Goal: Task Accomplishment & Management: Use online tool/utility

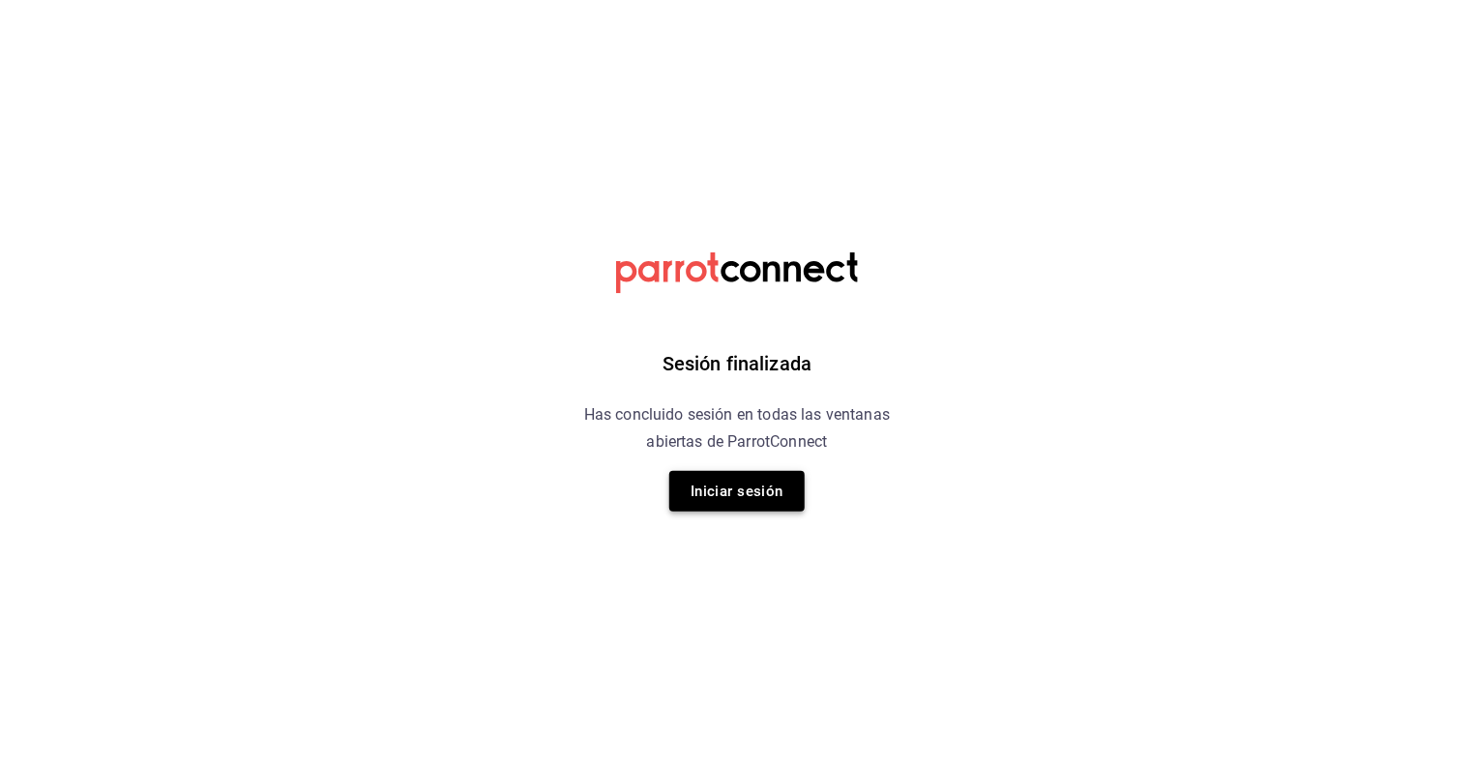
click at [735, 495] on button "Iniciar sesión" at bounding box center [736, 491] width 135 height 41
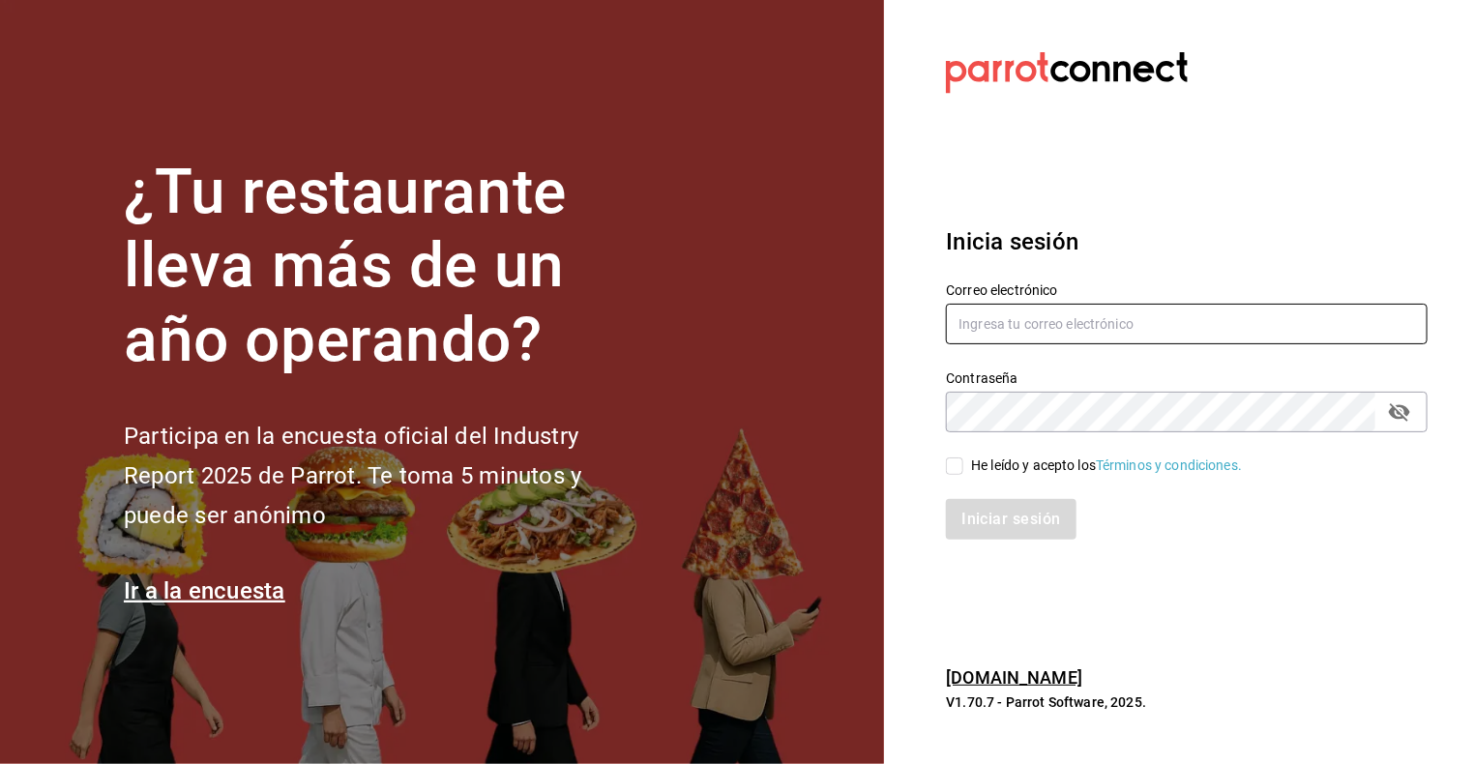
type input "amaestre55@gmail.com"
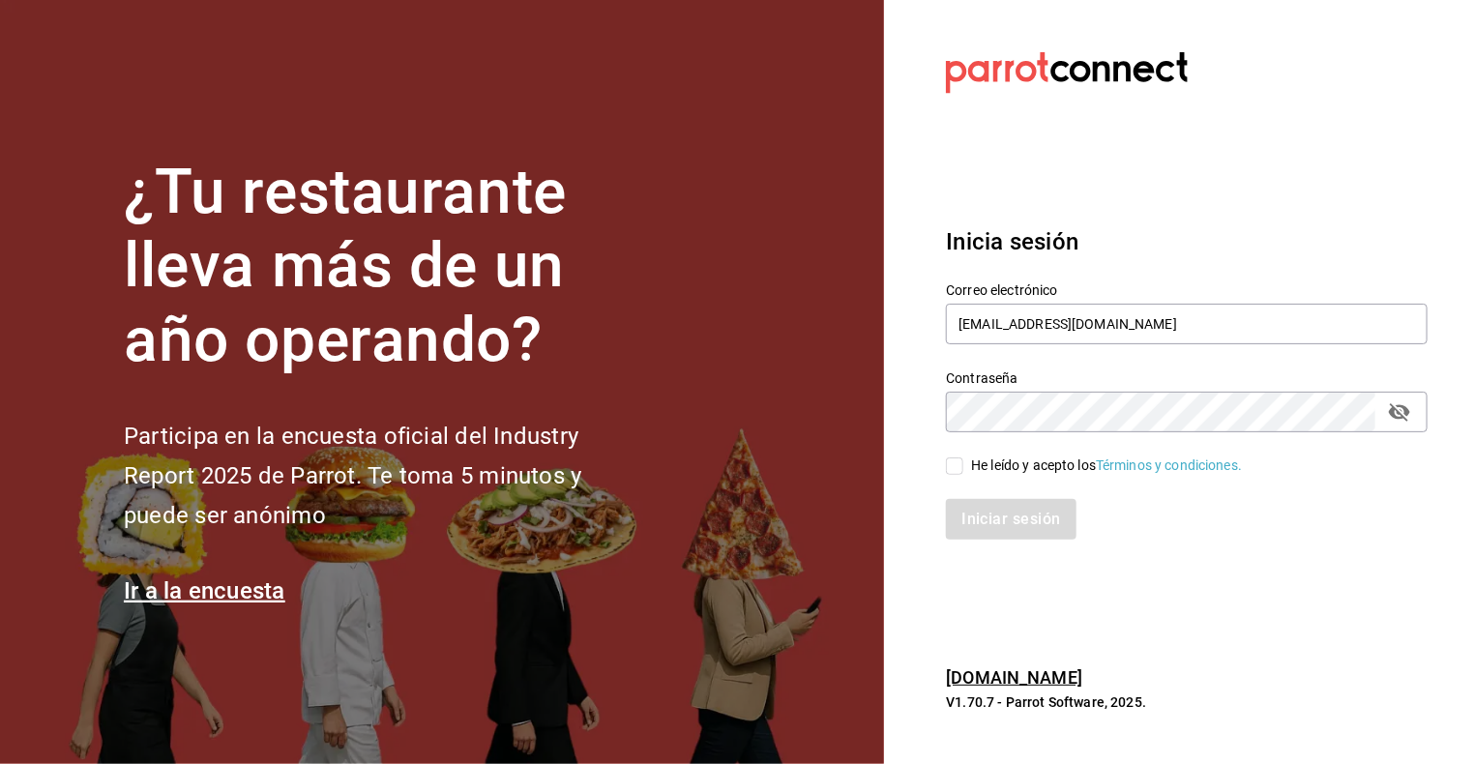
click at [957, 463] on input "He leído y acepto los Términos y condiciones." at bounding box center [954, 465] width 17 height 17
checkbox input "true"
click at [1020, 527] on button "Iniciar sesión" at bounding box center [1012, 519] width 132 height 41
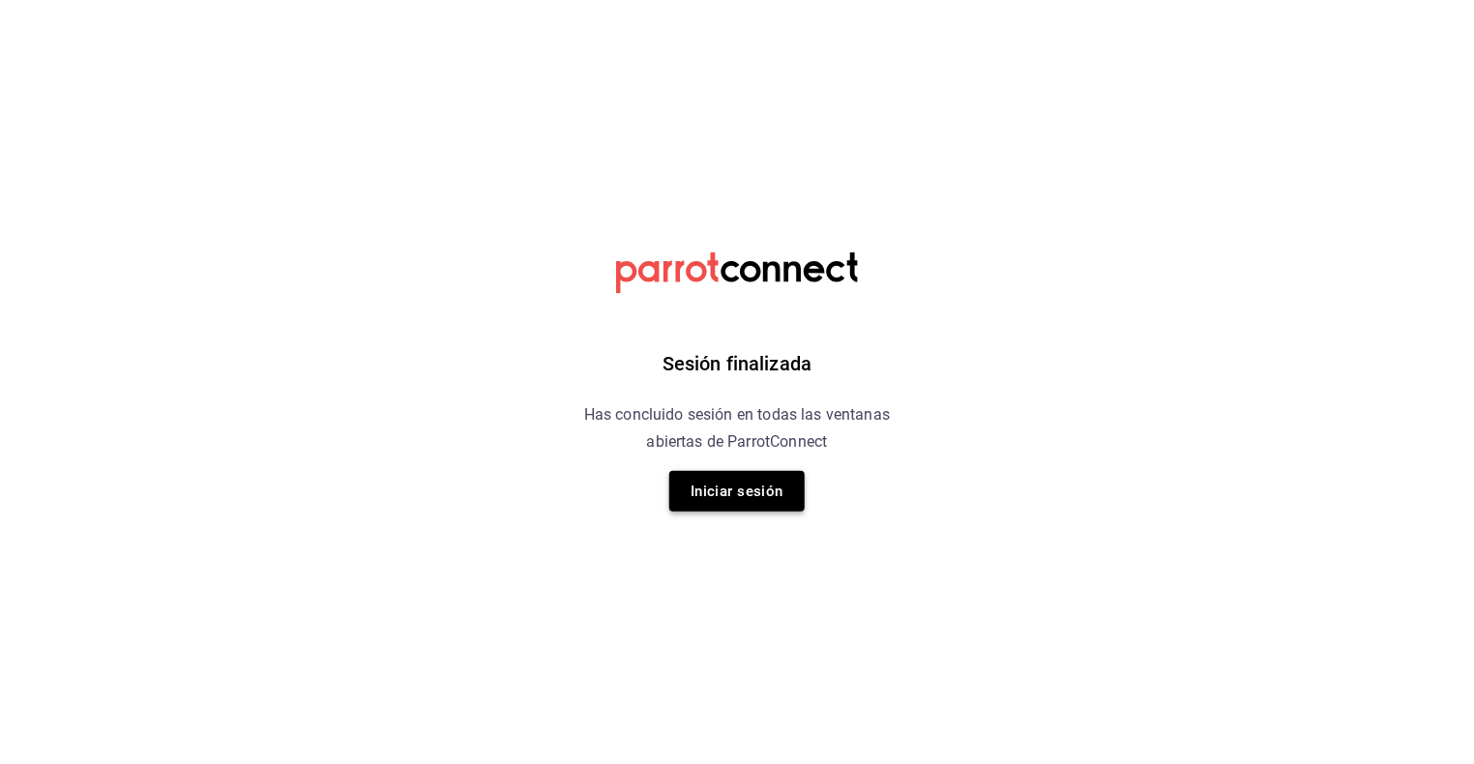
click at [745, 497] on button "Iniciar sesión" at bounding box center [736, 491] width 135 height 41
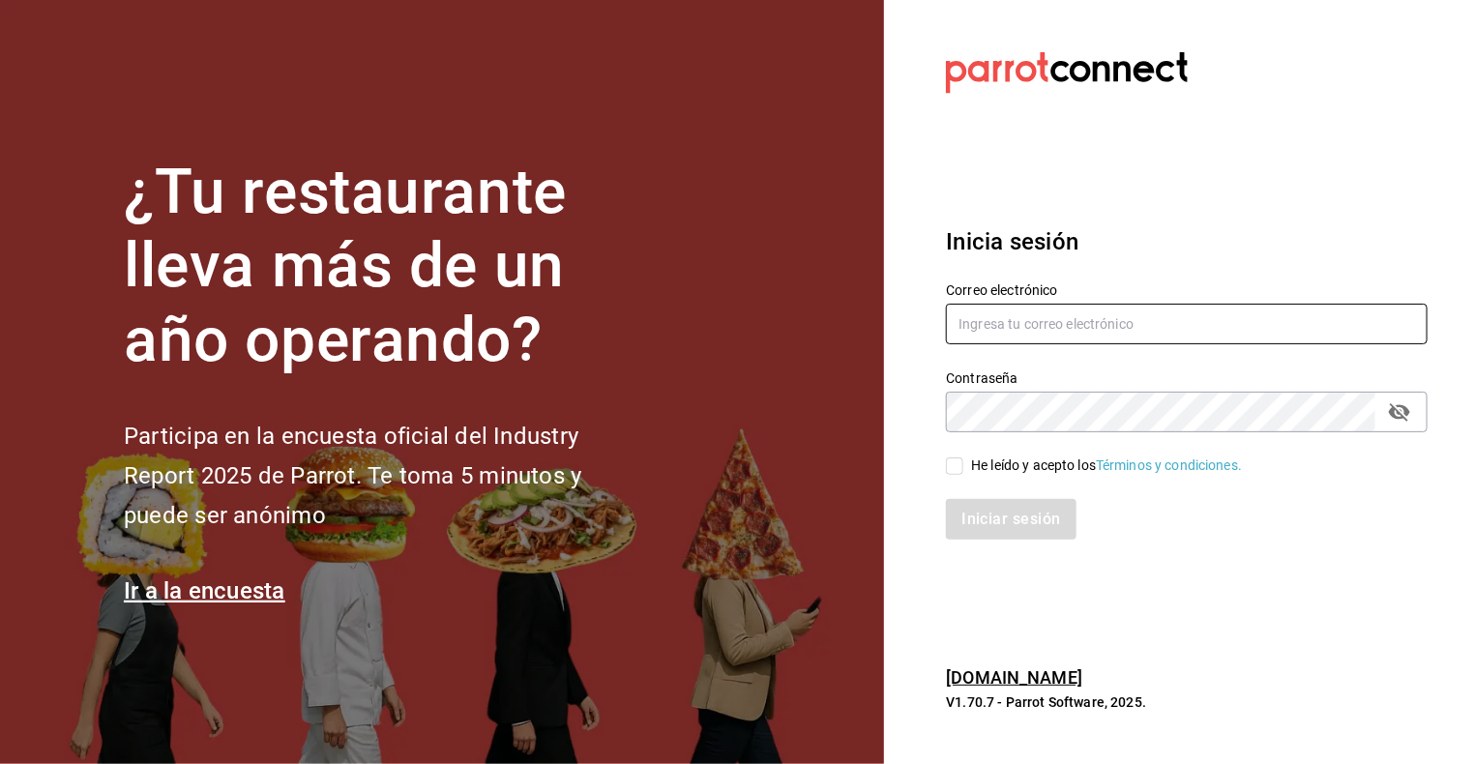
type input "amaestre55@gmail.com"
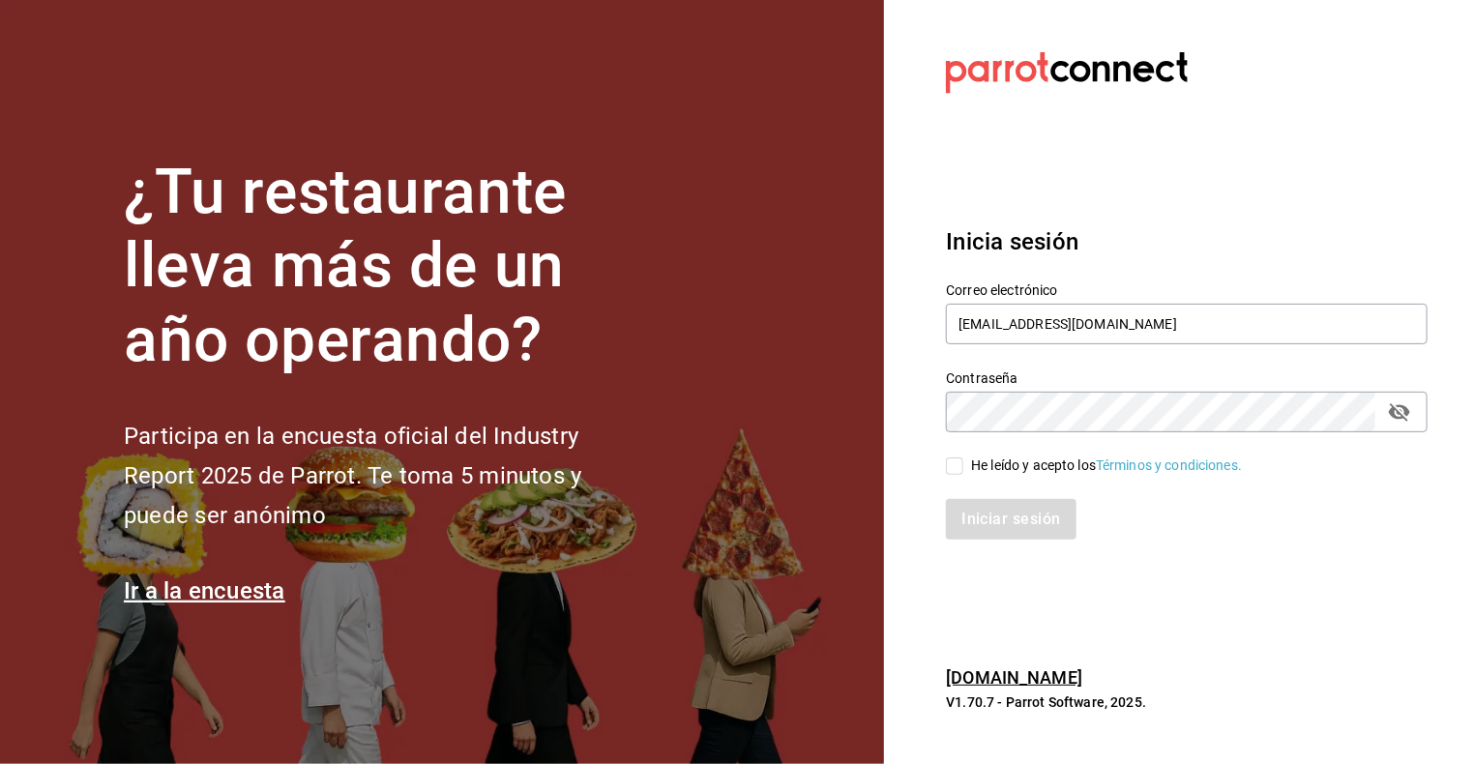
click at [957, 469] on input "He leído y acepto los Términos y condiciones." at bounding box center [954, 465] width 17 height 17
checkbox input "true"
click at [1000, 531] on button "Iniciar sesión" at bounding box center [1012, 519] width 132 height 41
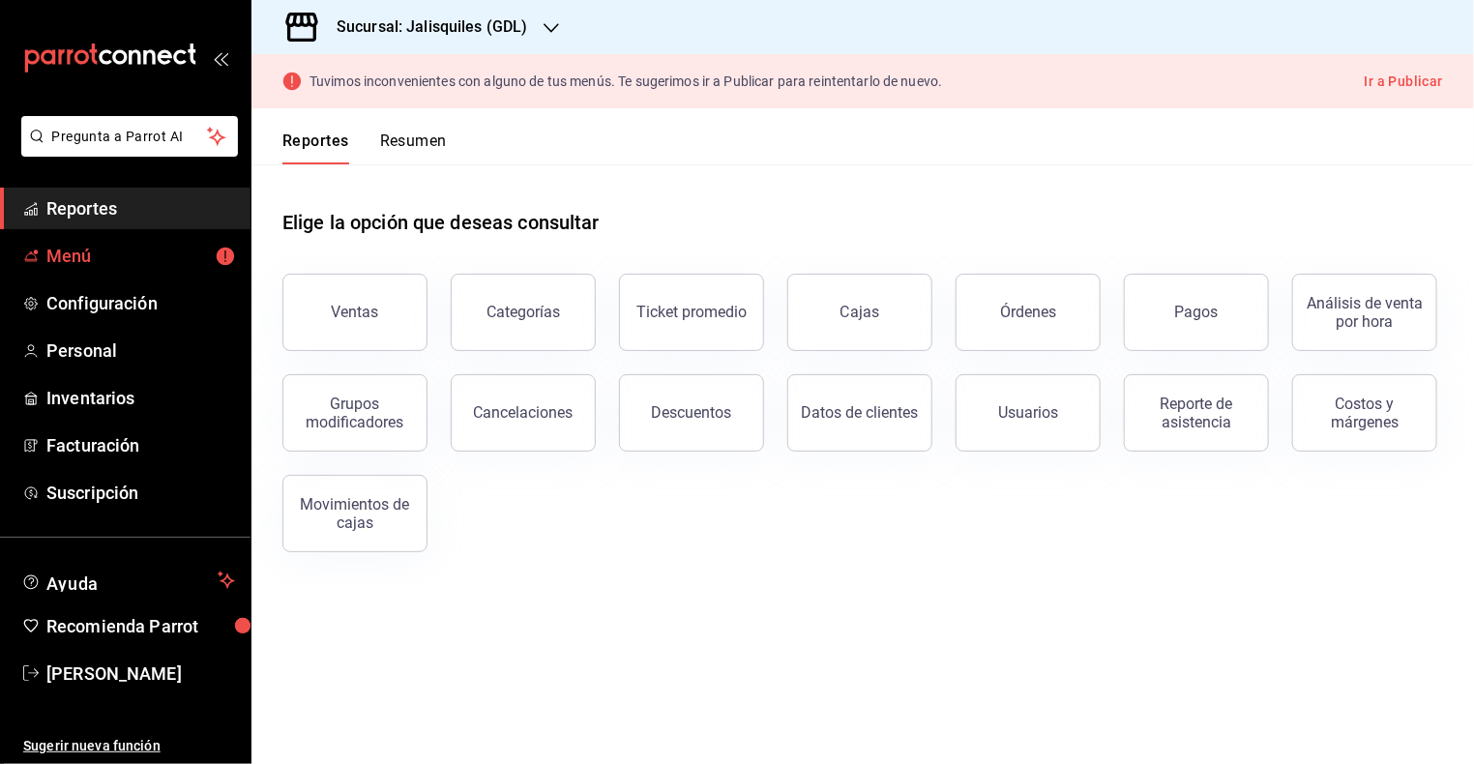
click at [73, 261] on span "Menú" at bounding box center [140, 256] width 189 height 26
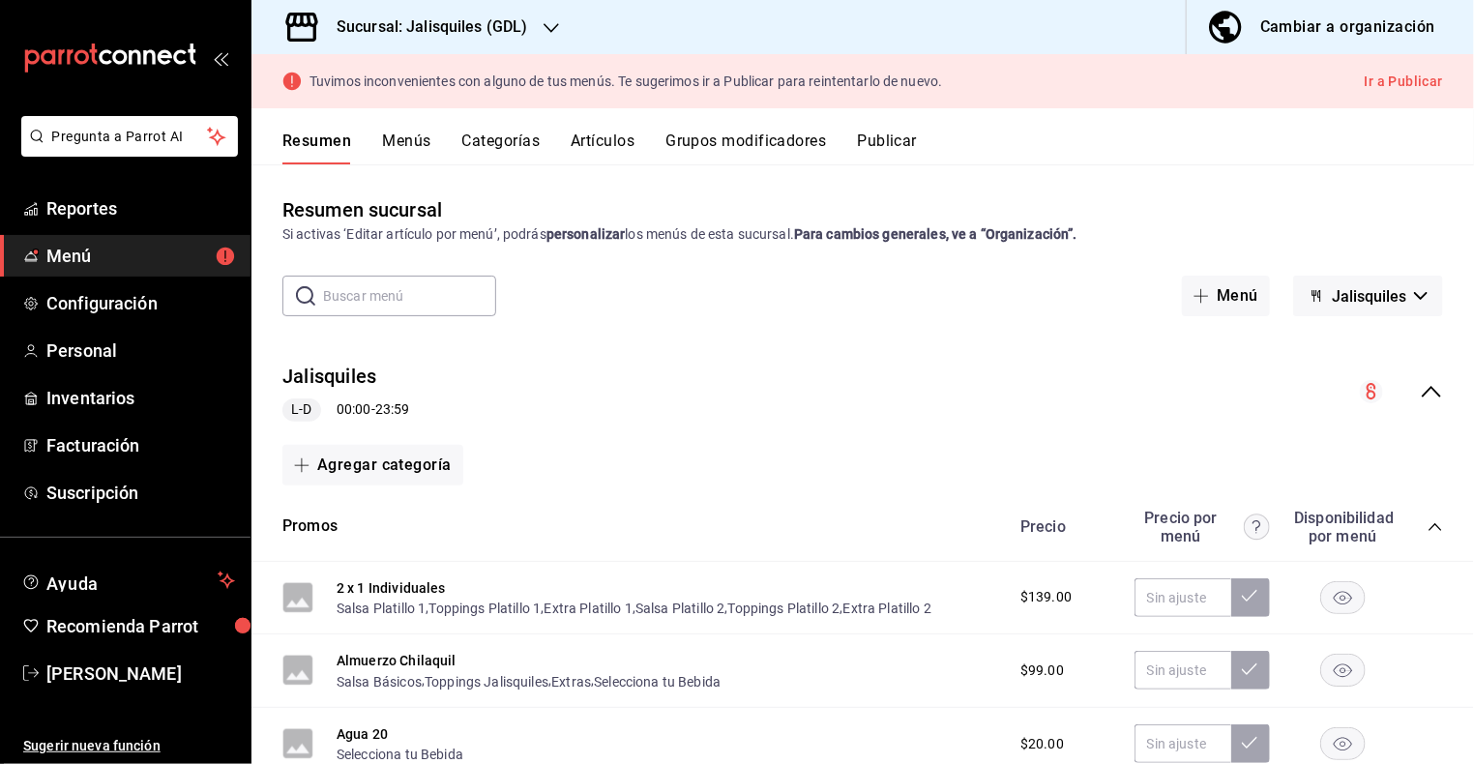
click at [1430, 391] on icon "collapse-menu-row" at bounding box center [1431, 391] width 23 height 23
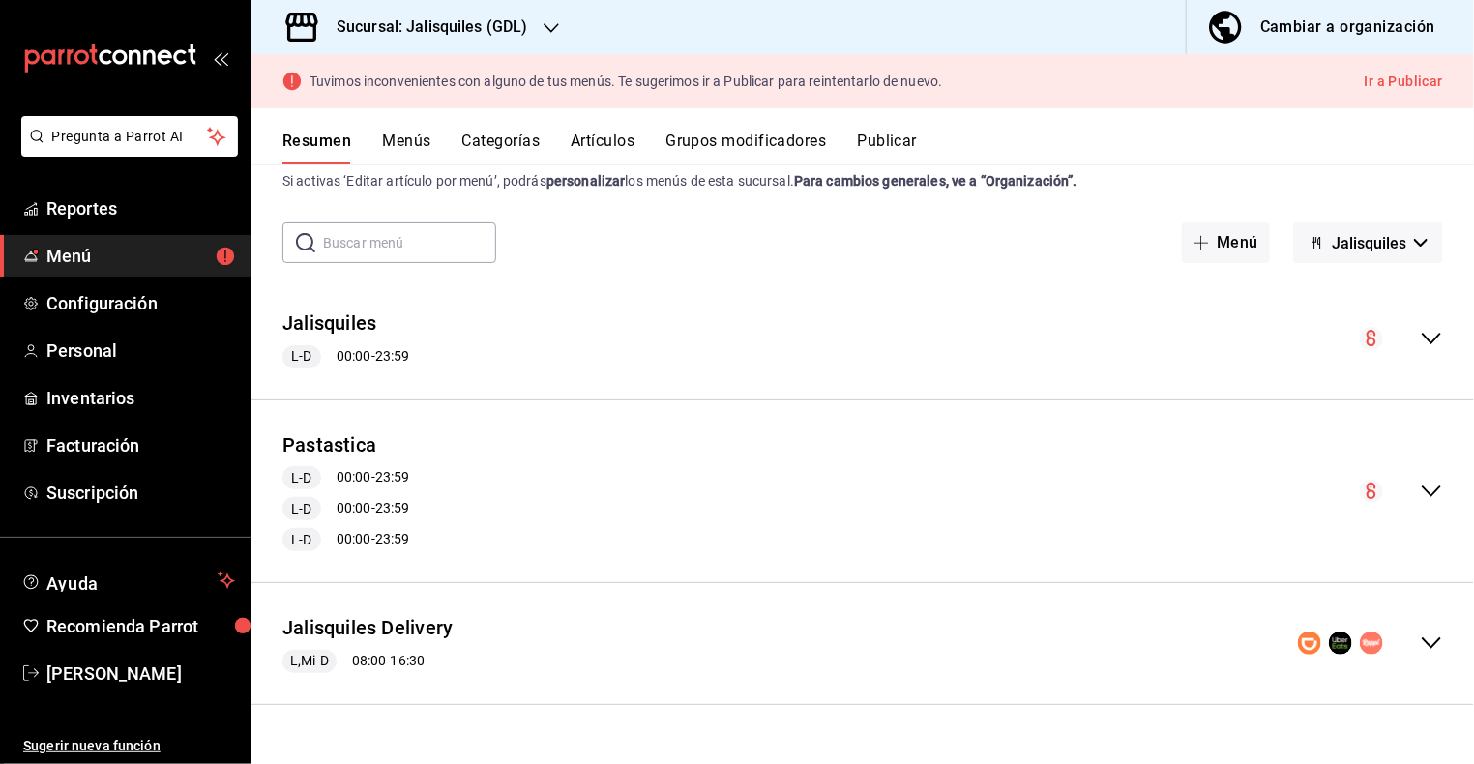
scroll to position [51, 0]
click at [1432, 640] on icon "collapse-menu-row" at bounding box center [1431, 644] width 23 height 23
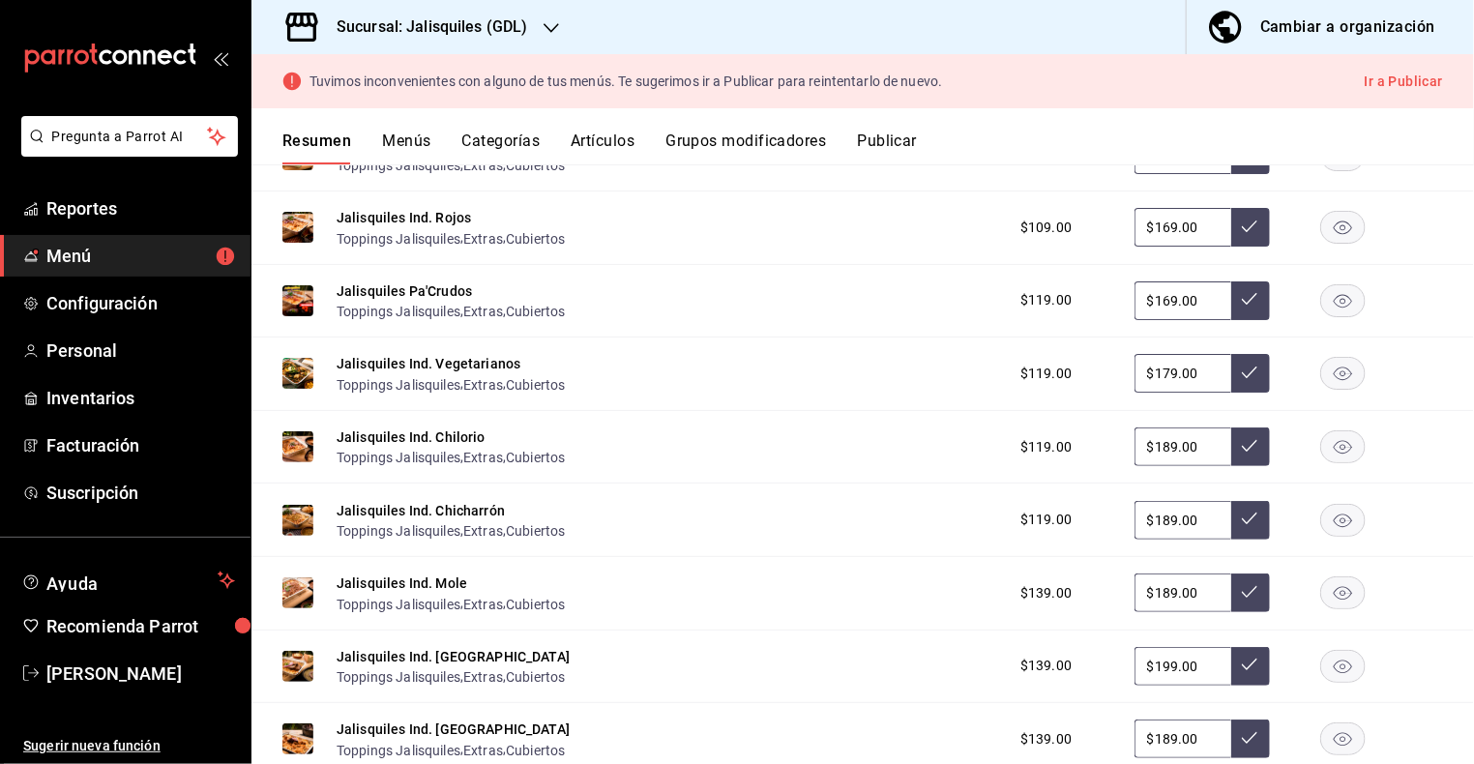
scroll to position [930, 0]
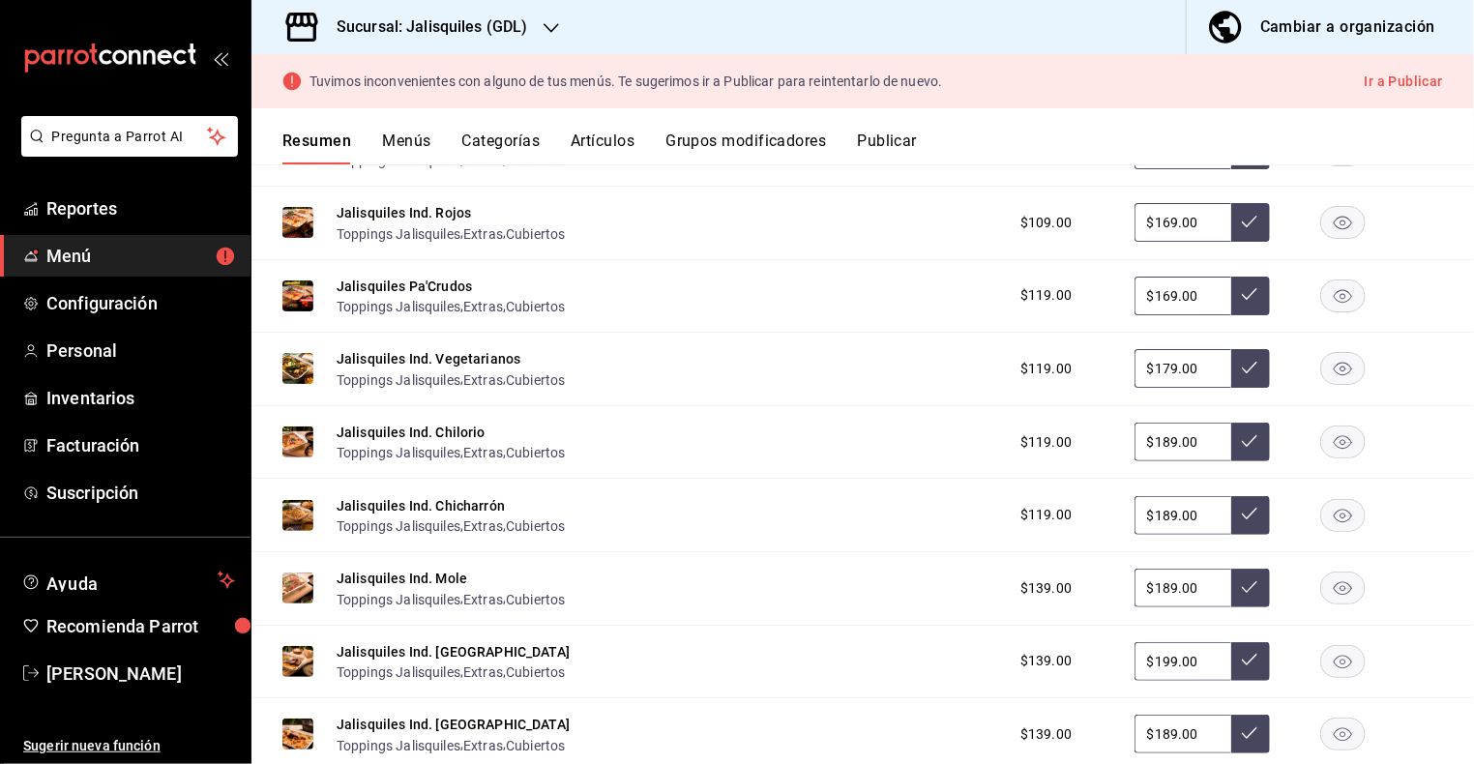
click at [1179, 508] on input "$189.00" at bounding box center [1182, 515] width 97 height 39
click at [1167, 508] on input "$189.00" at bounding box center [1182, 515] width 97 height 39
drag, startPoint x: 1172, startPoint y: 433, endPoint x: 1158, endPoint y: 487, distance: 56.1
click at [1170, 434] on input "$189.00" at bounding box center [1182, 442] width 97 height 39
type input "$189.00"
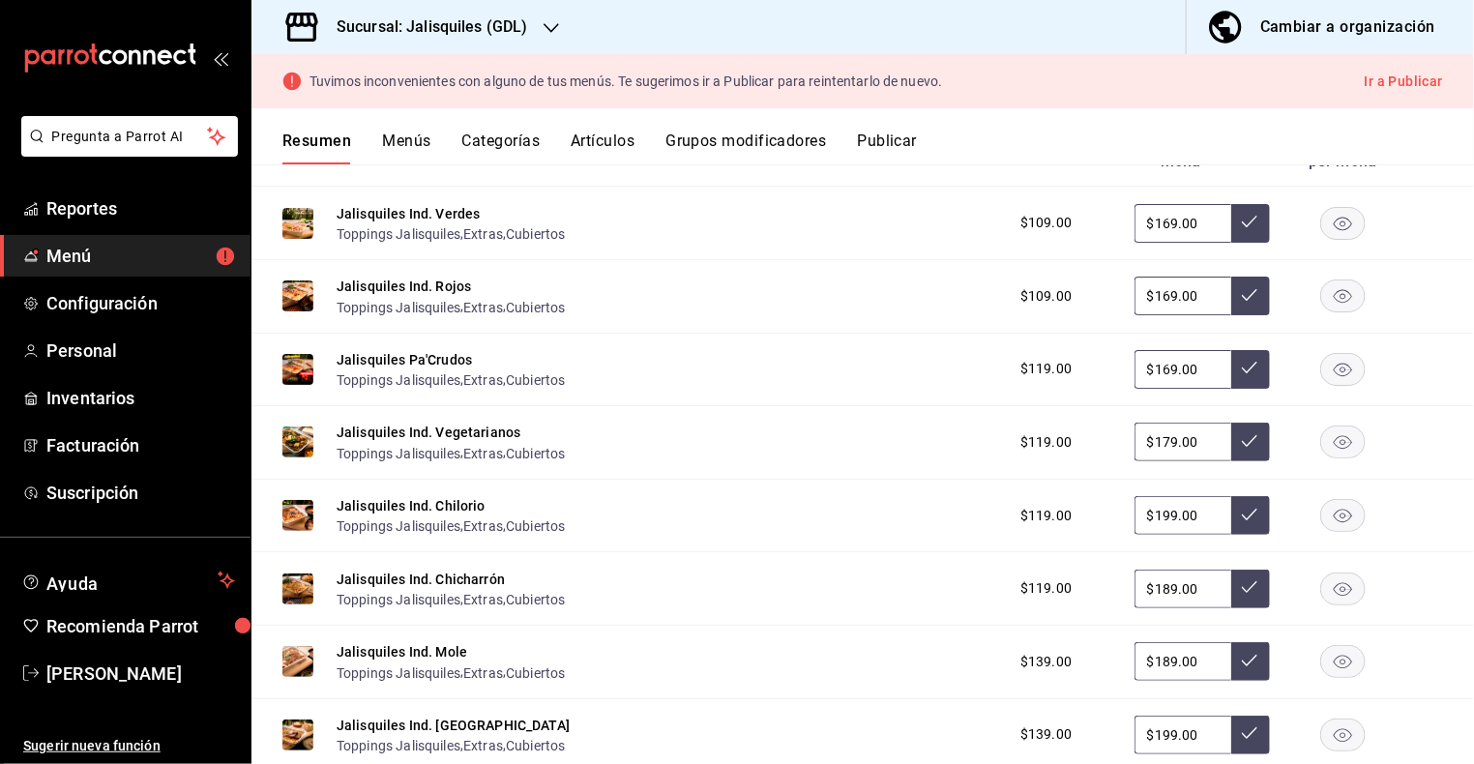
scroll to position [854, 0]
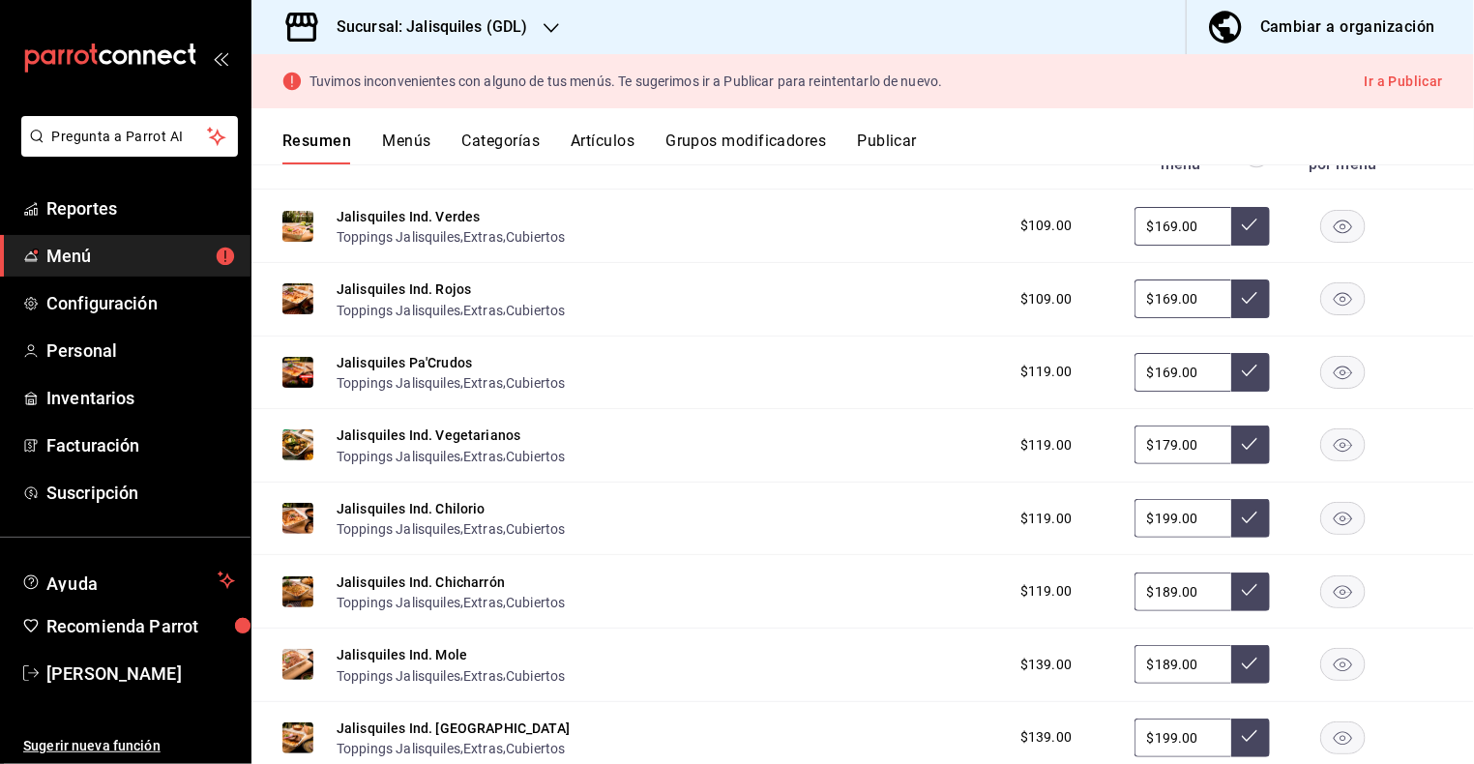
click at [1173, 220] on input "$169.00" at bounding box center [1182, 226] width 97 height 39
type input "$189.00"
drag, startPoint x: 1167, startPoint y: 217, endPoint x: 1170, endPoint y: 236, distance: 19.6
click at [1167, 217] on input "$169.00" at bounding box center [1182, 226] width 97 height 39
type input "$179.00"
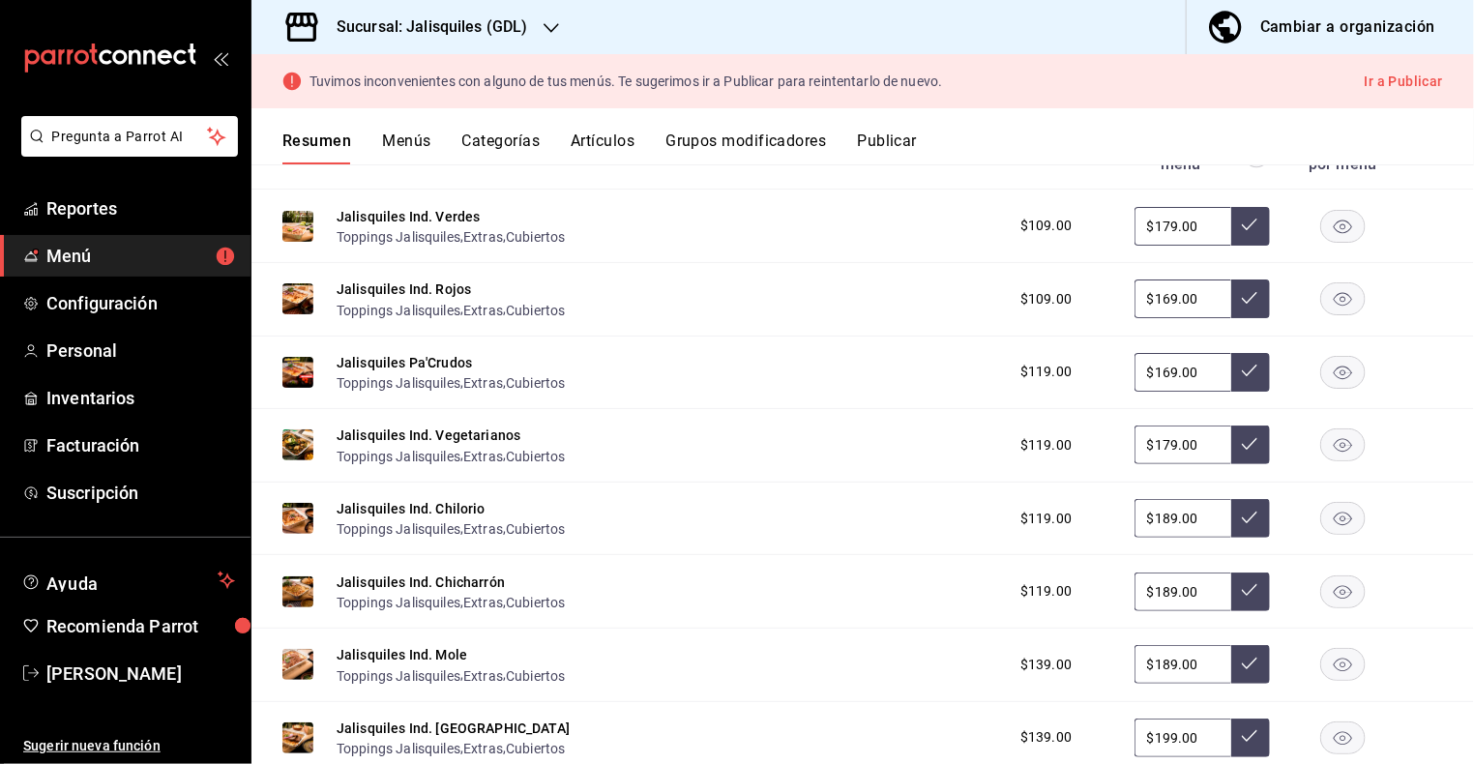
click at [1247, 226] on icon at bounding box center [1249, 224] width 15 height 15
click at [1167, 294] on input "$169.00" at bounding box center [1182, 298] width 97 height 39
type input "$179.00"
click at [1250, 296] on icon at bounding box center [1249, 297] width 15 height 15
click at [1169, 367] on input "$169.00" at bounding box center [1182, 372] width 97 height 39
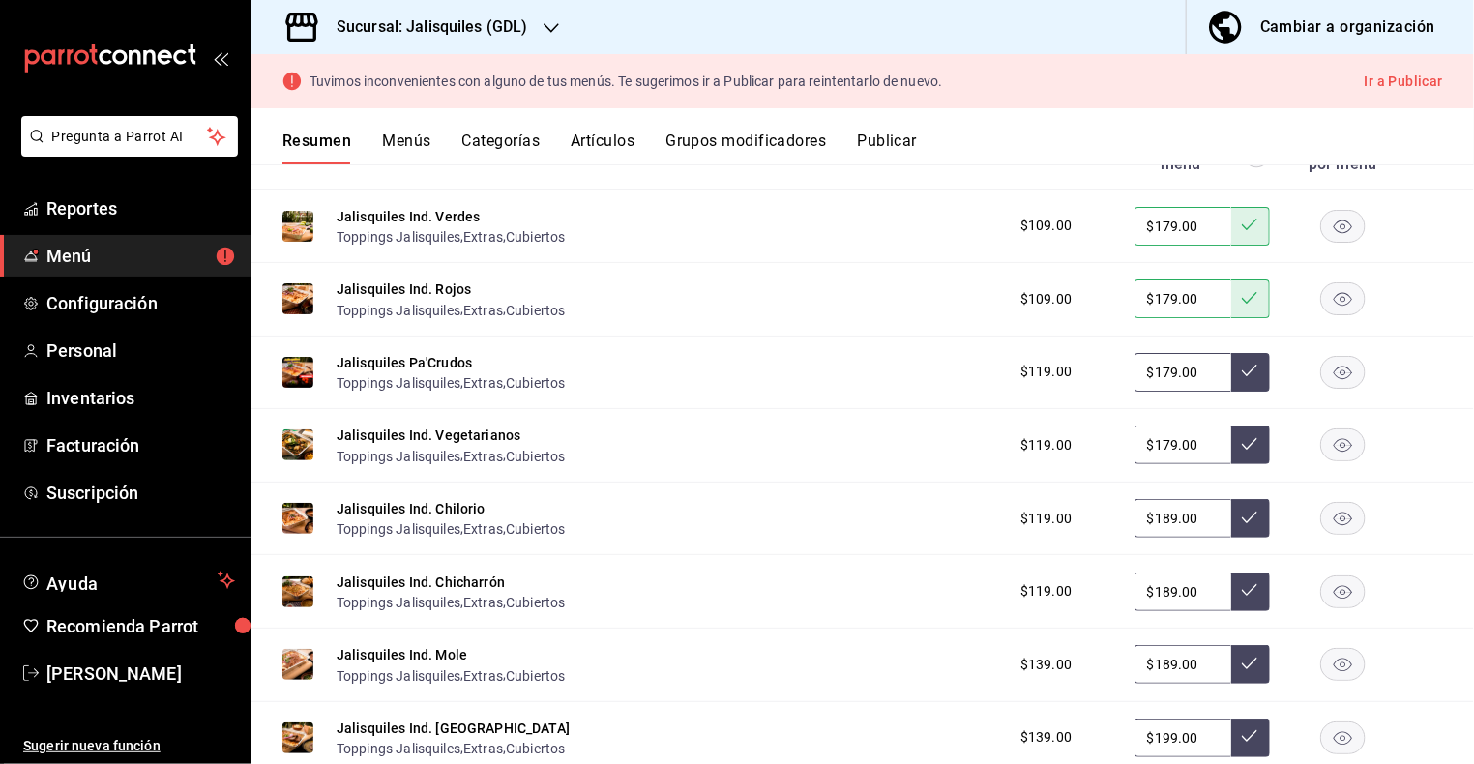
type input "$179.00"
click at [1252, 371] on icon at bounding box center [1249, 370] width 15 height 15
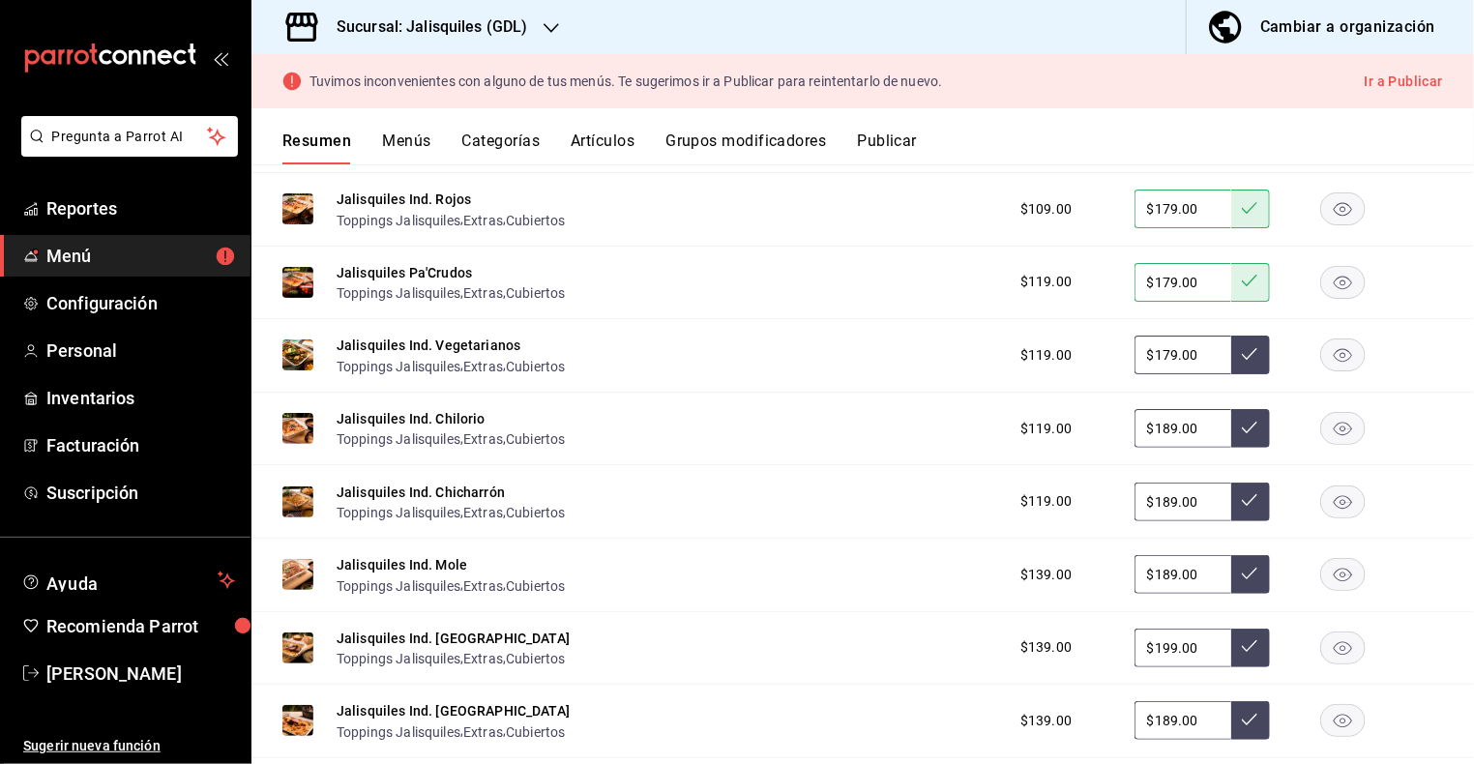
scroll to position [954, 0]
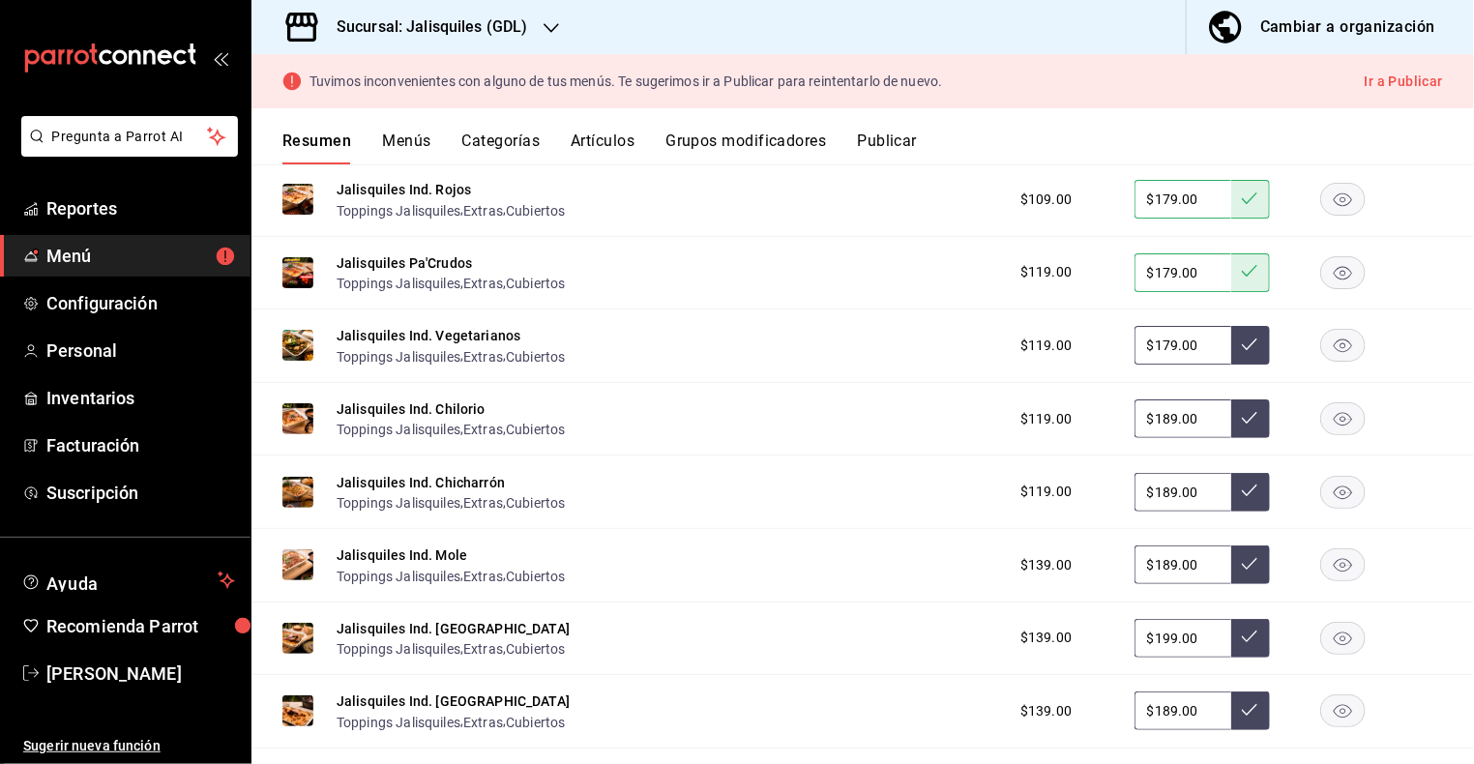
click at [1169, 412] on input "$189.00" at bounding box center [1182, 418] width 97 height 39
type input "$199.00"
click at [1255, 421] on button at bounding box center [1250, 418] width 39 height 39
click at [1169, 484] on input "$189.00" at bounding box center [1182, 492] width 97 height 39
type input "$199.00"
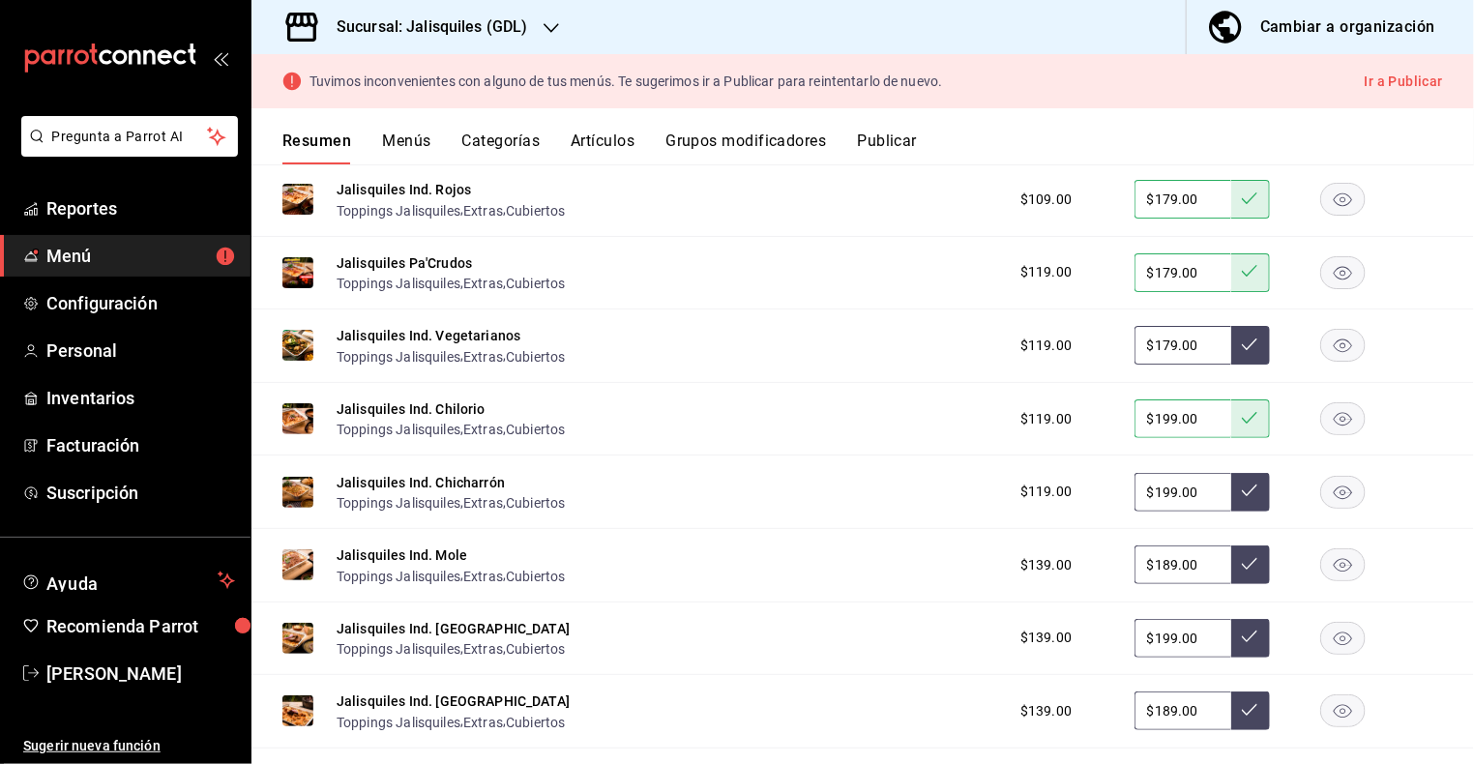
click at [1251, 485] on icon at bounding box center [1249, 490] width 15 height 12
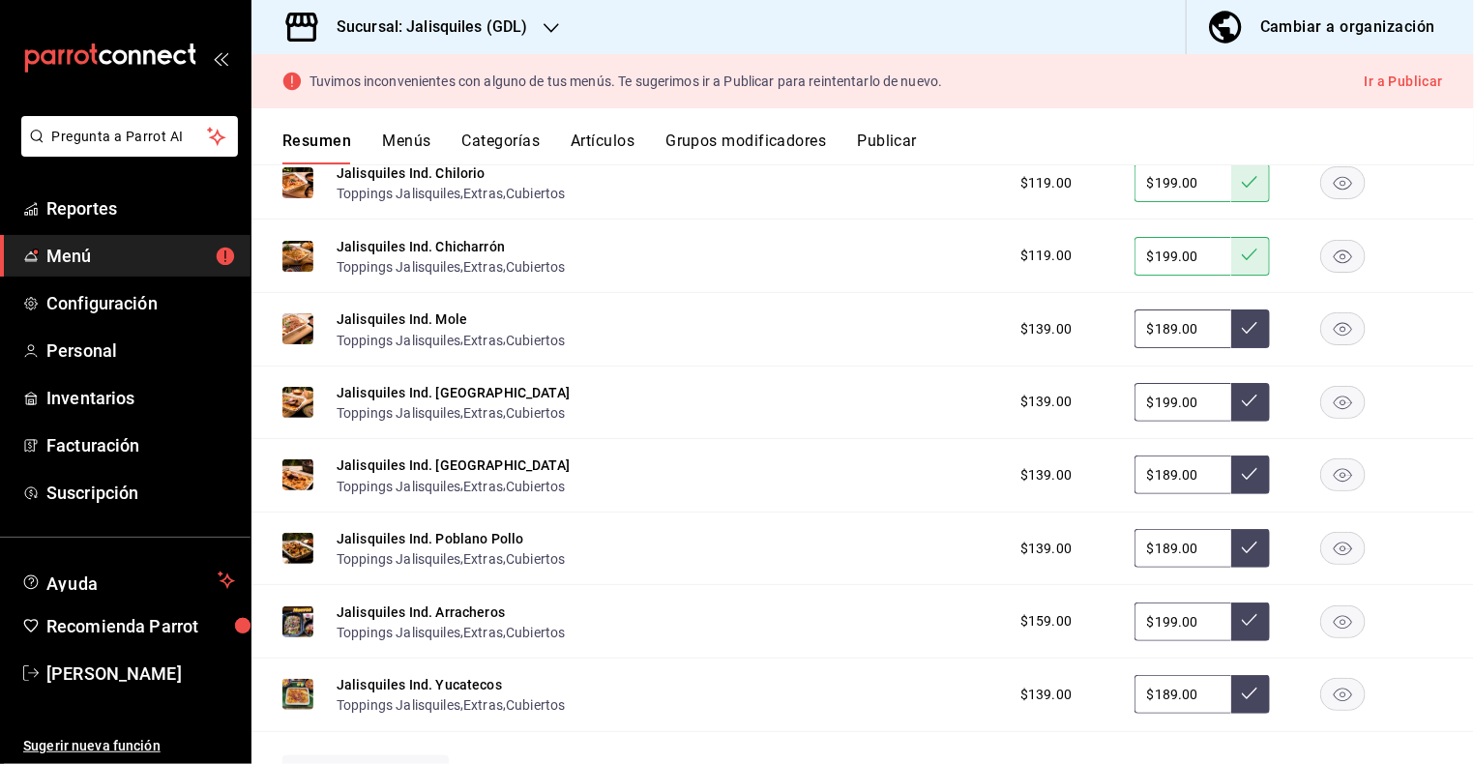
scroll to position [1191, 0]
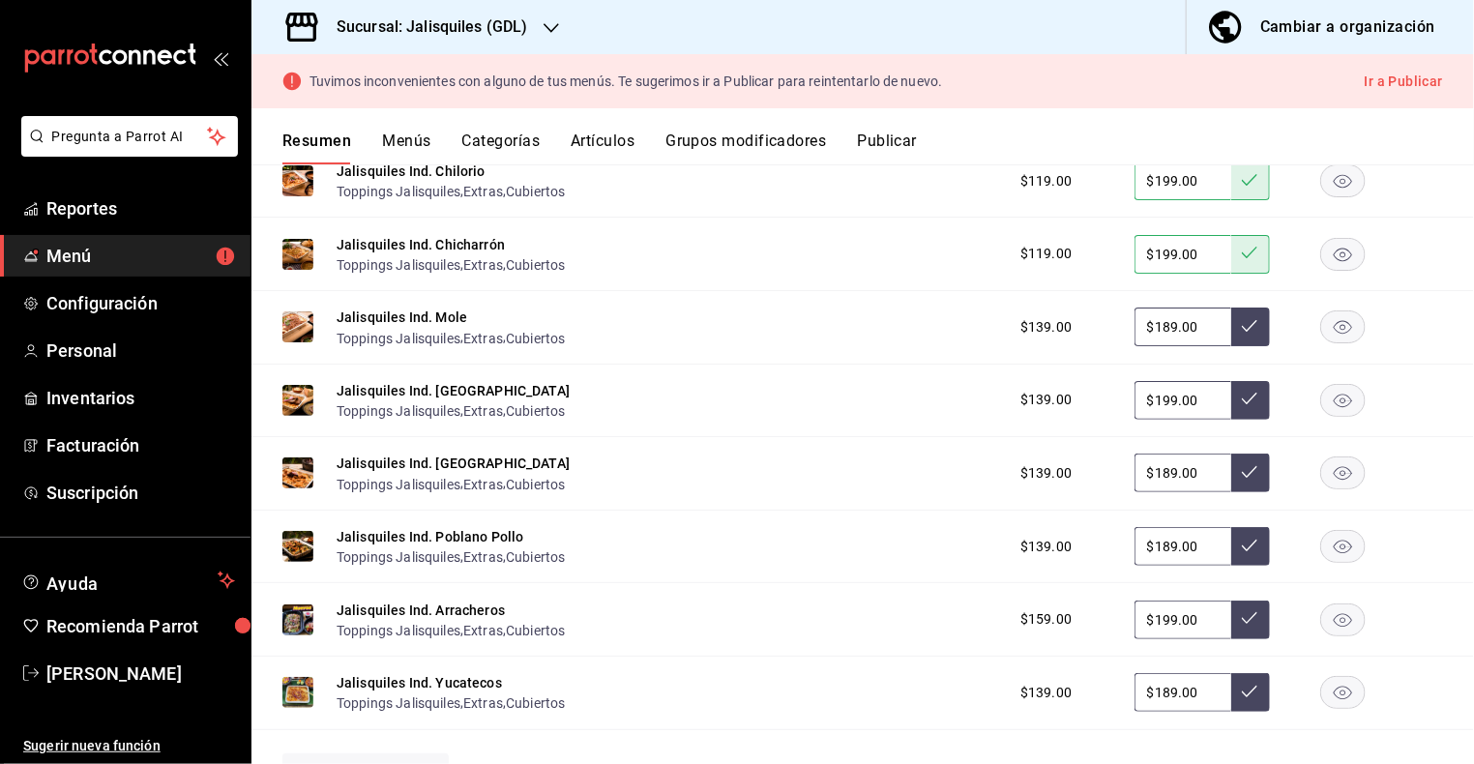
drag, startPoint x: 1168, startPoint y: 464, endPoint x: 1183, endPoint y: 525, distance: 62.6
click at [1168, 464] on input "$189.00" at bounding box center [1182, 473] width 97 height 39
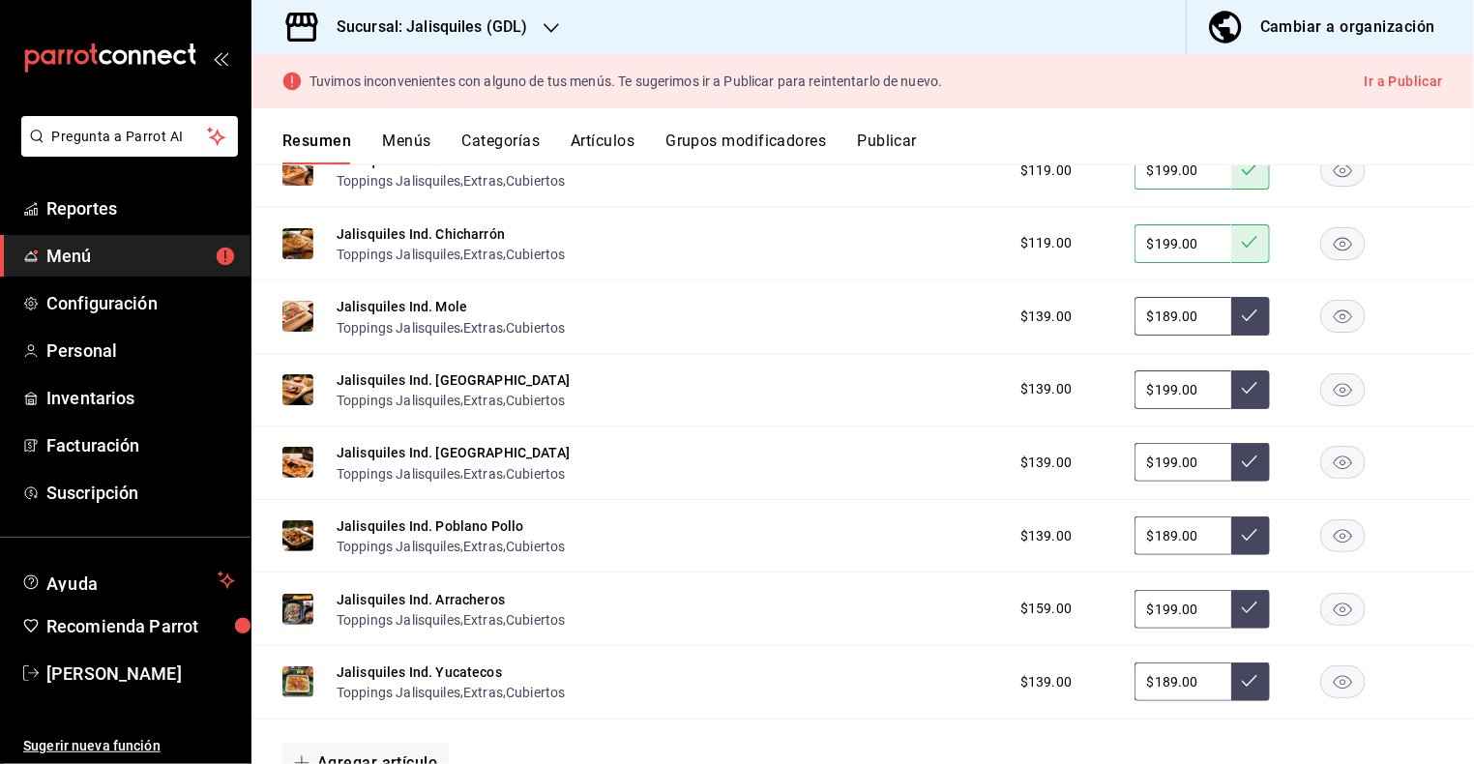
scroll to position [1206, 0]
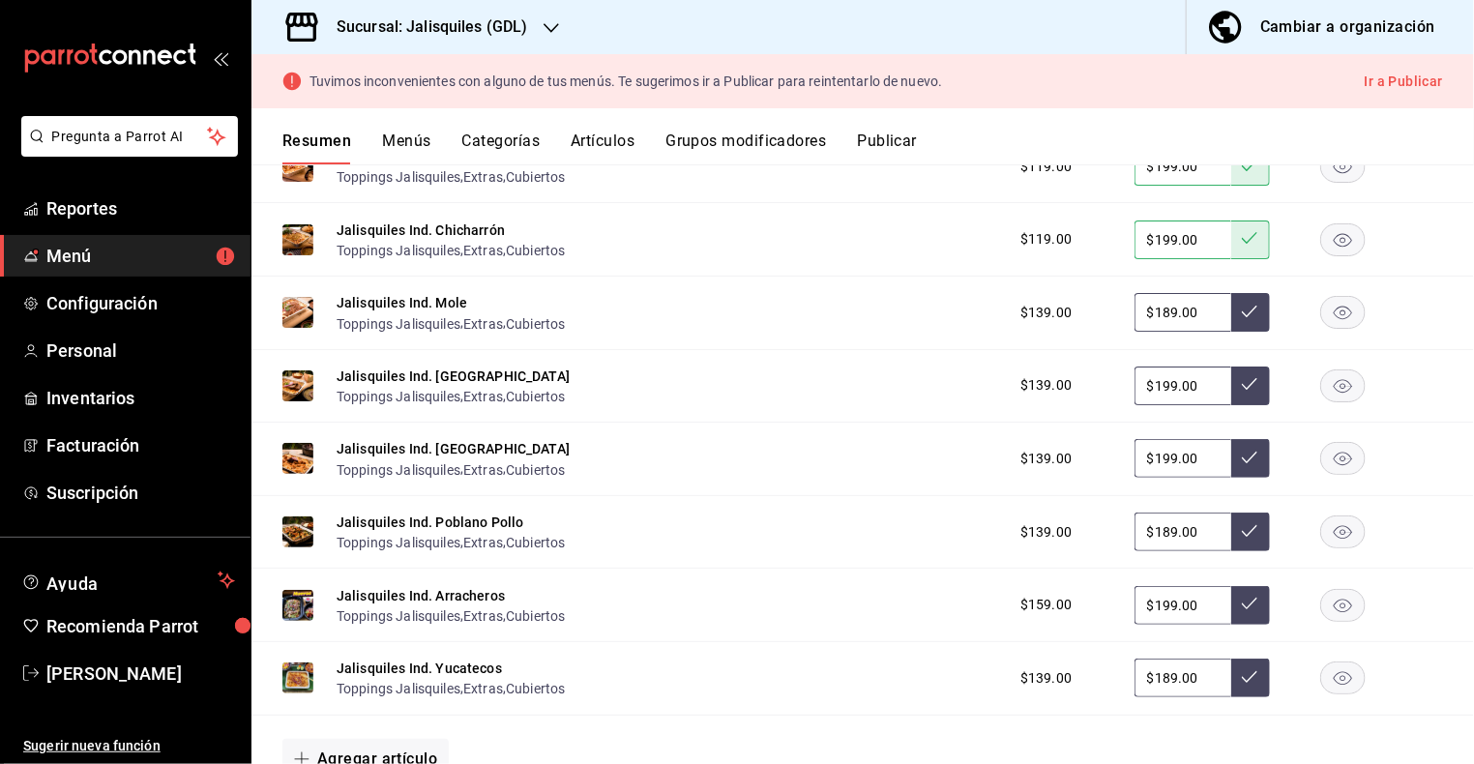
type input "$199.00"
click at [1246, 455] on icon at bounding box center [1249, 457] width 15 height 15
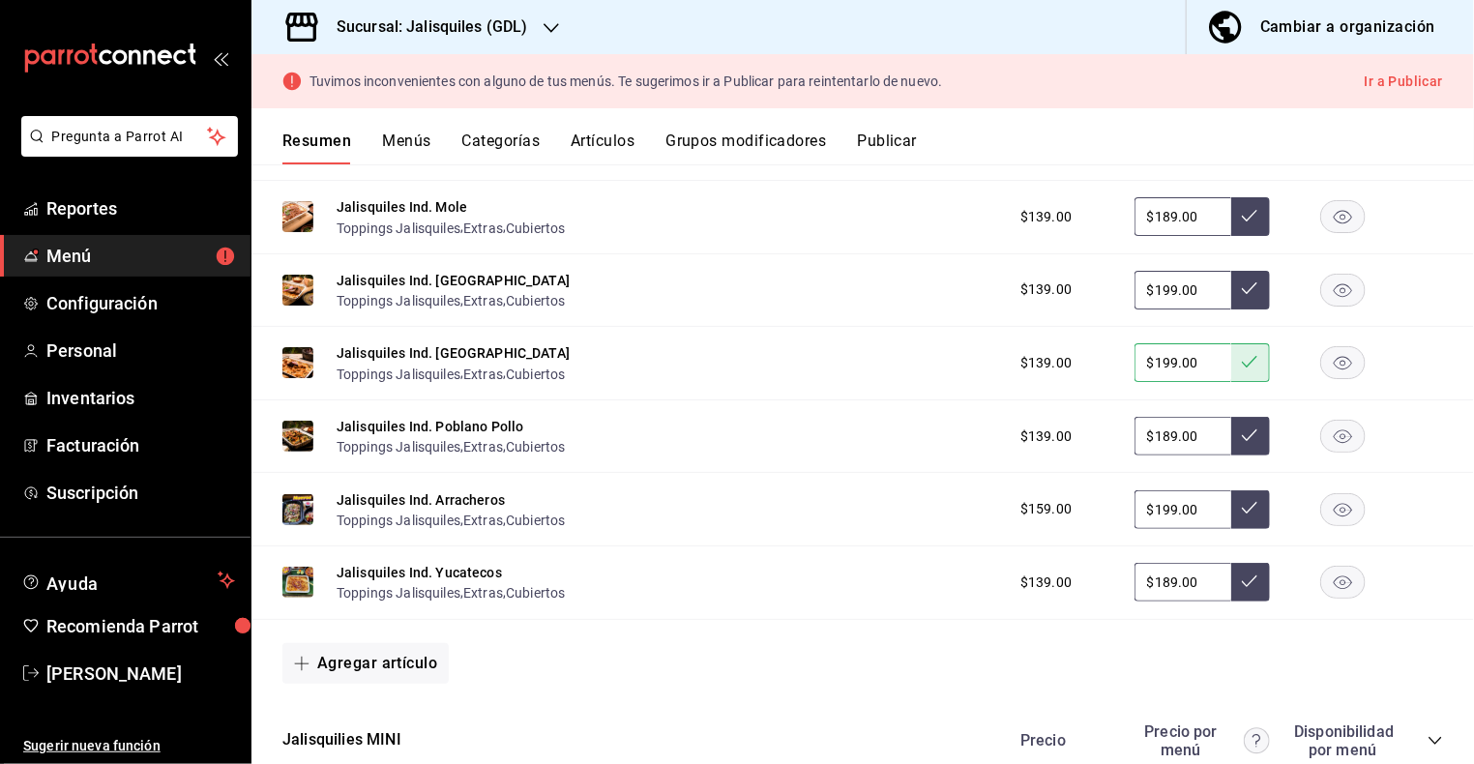
scroll to position [1303, 0]
click at [1170, 572] on input "$189.00" at bounding box center [1182, 581] width 97 height 39
type input "$199.00"
click at [1252, 577] on icon at bounding box center [1249, 579] width 15 height 15
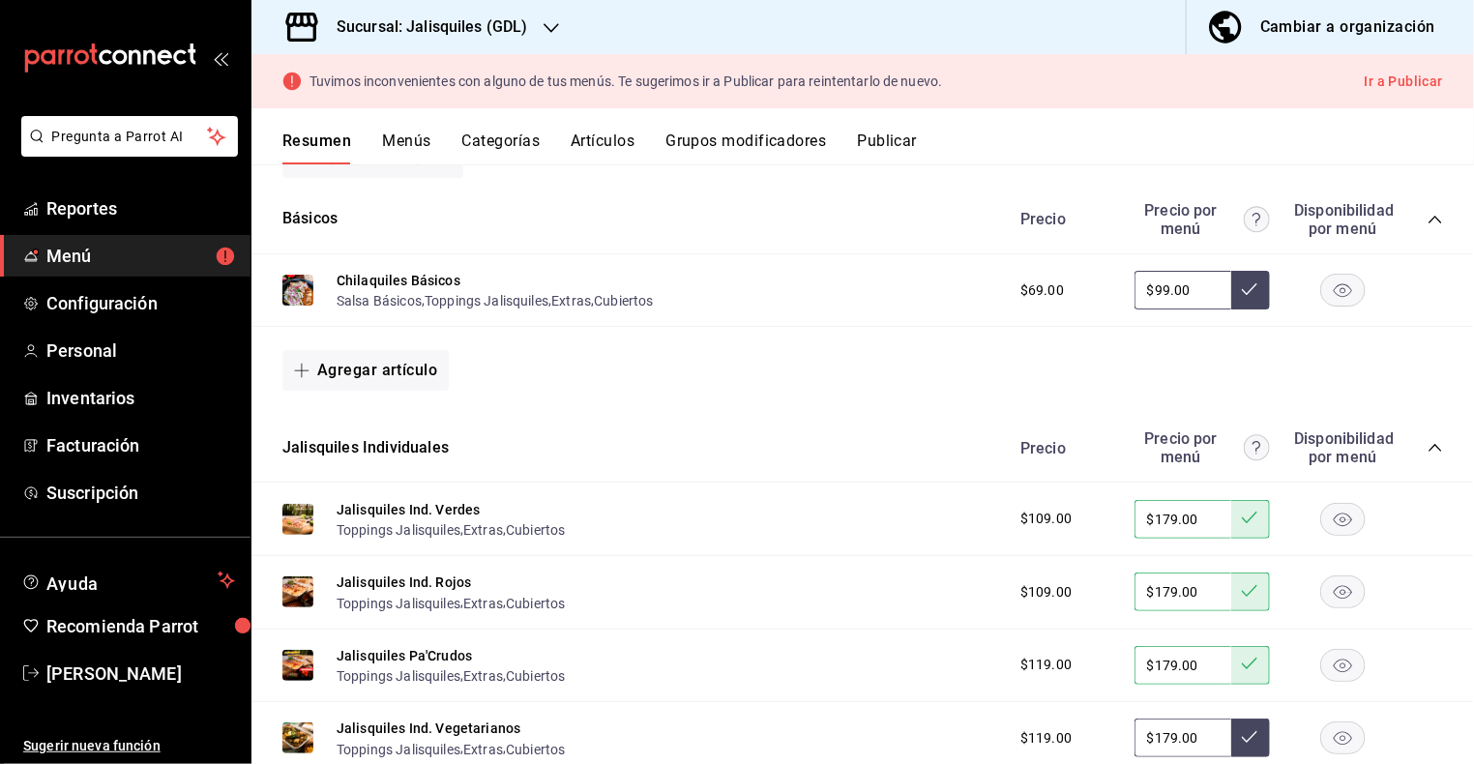
scroll to position [557, 0]
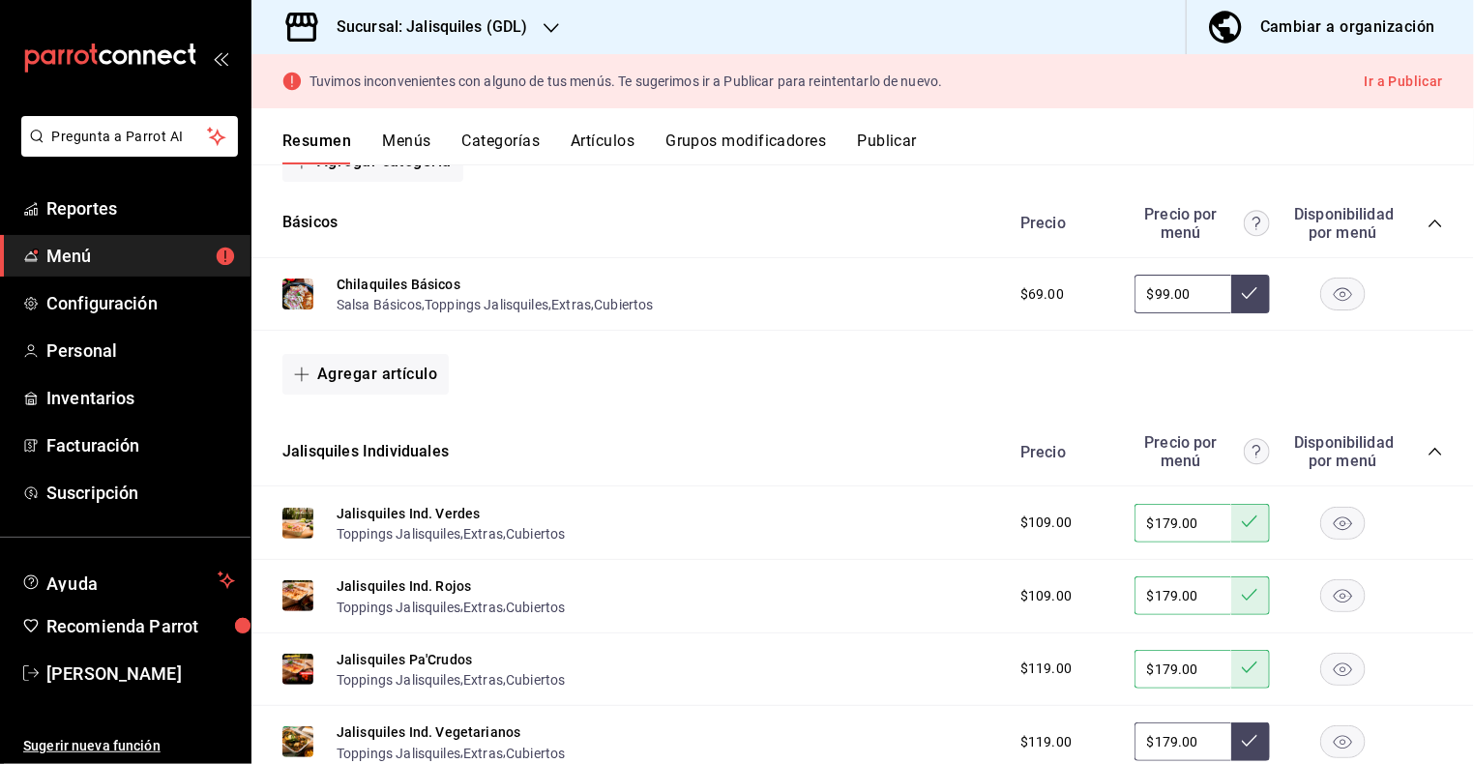
click at [897, 145] on button "Publicar" at bounding box center [887, 148] width 60 height 33
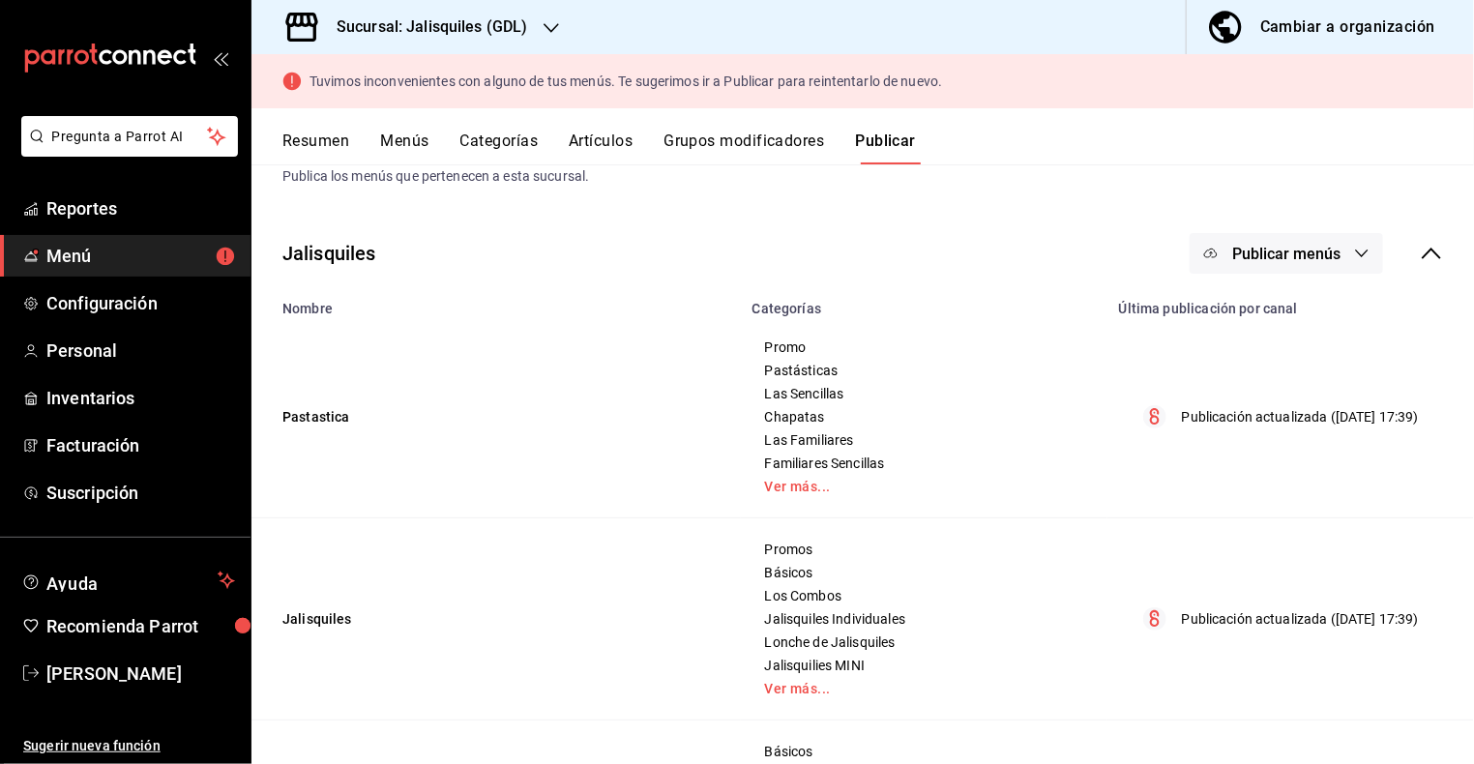
scroll to position [61, 0]
click at [1358, 248] on icon "button" at bounding box center [1362, 251] width 13 height 8
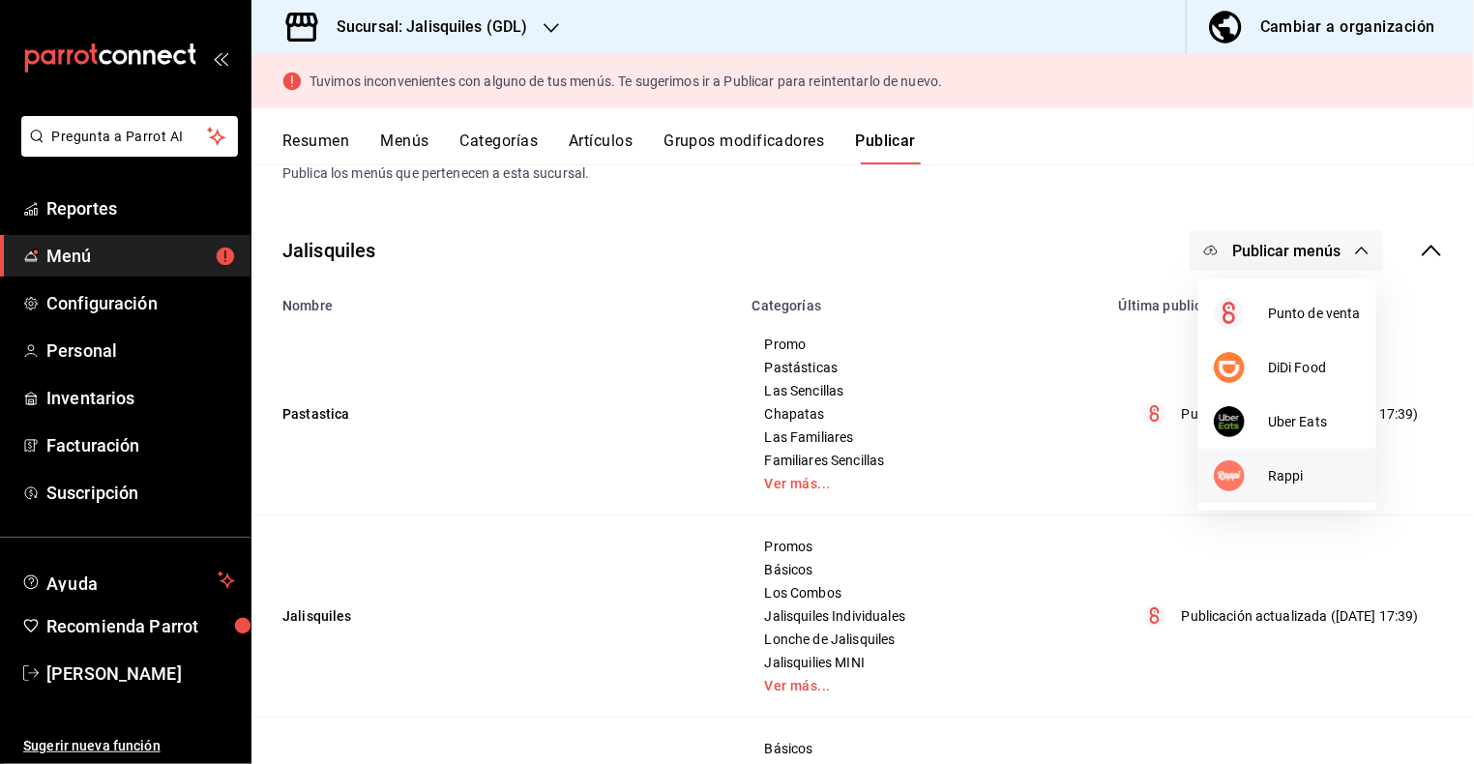
click at [1283, 476] on span "Rappi" at bounding box center [1314, 476] width 93 height 20
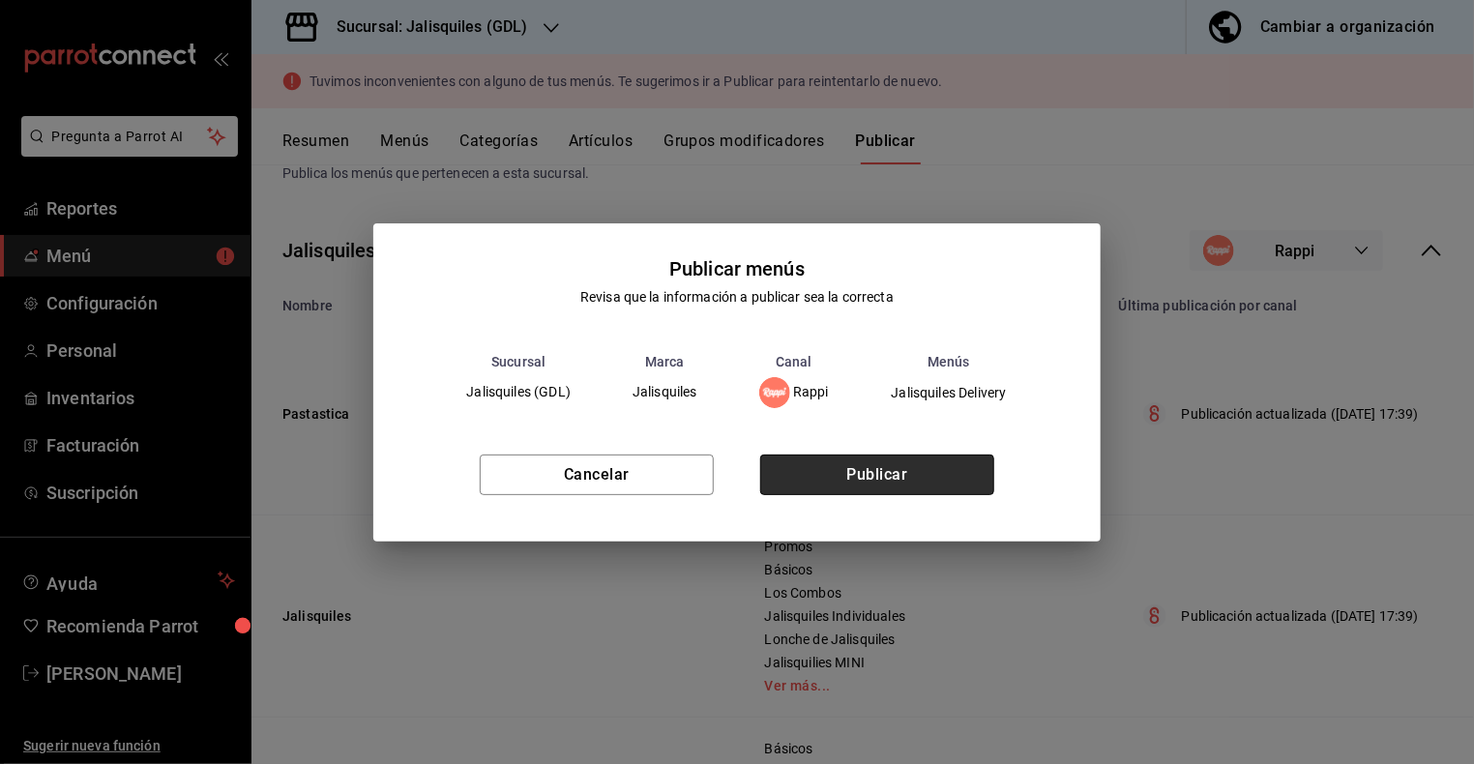
click at [919, 475] on button "Publicar" at bounding box center [877, 475] width 234 height 41
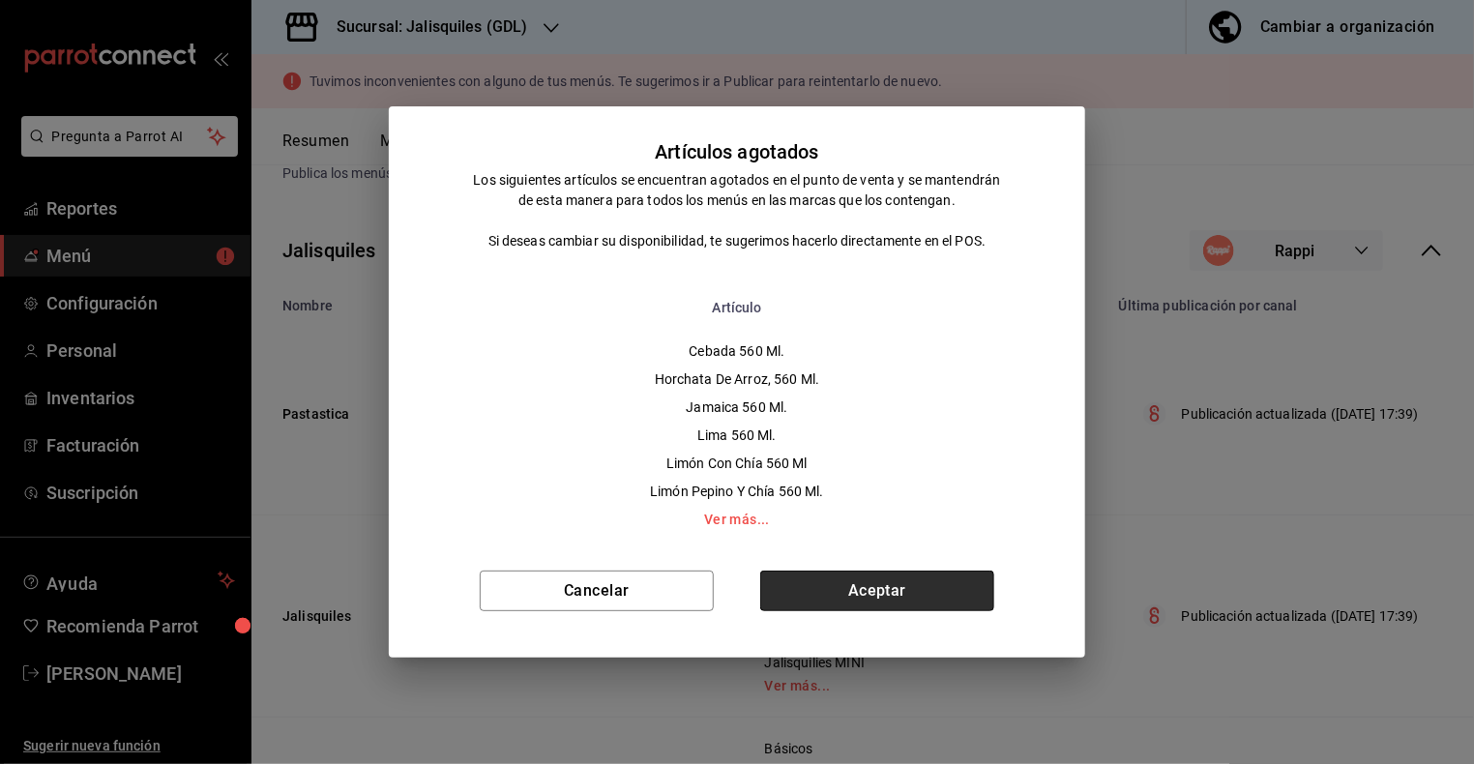
click at [946, 598] on button "Aceptar" at bounding box center [877, 591] width 234 height 41
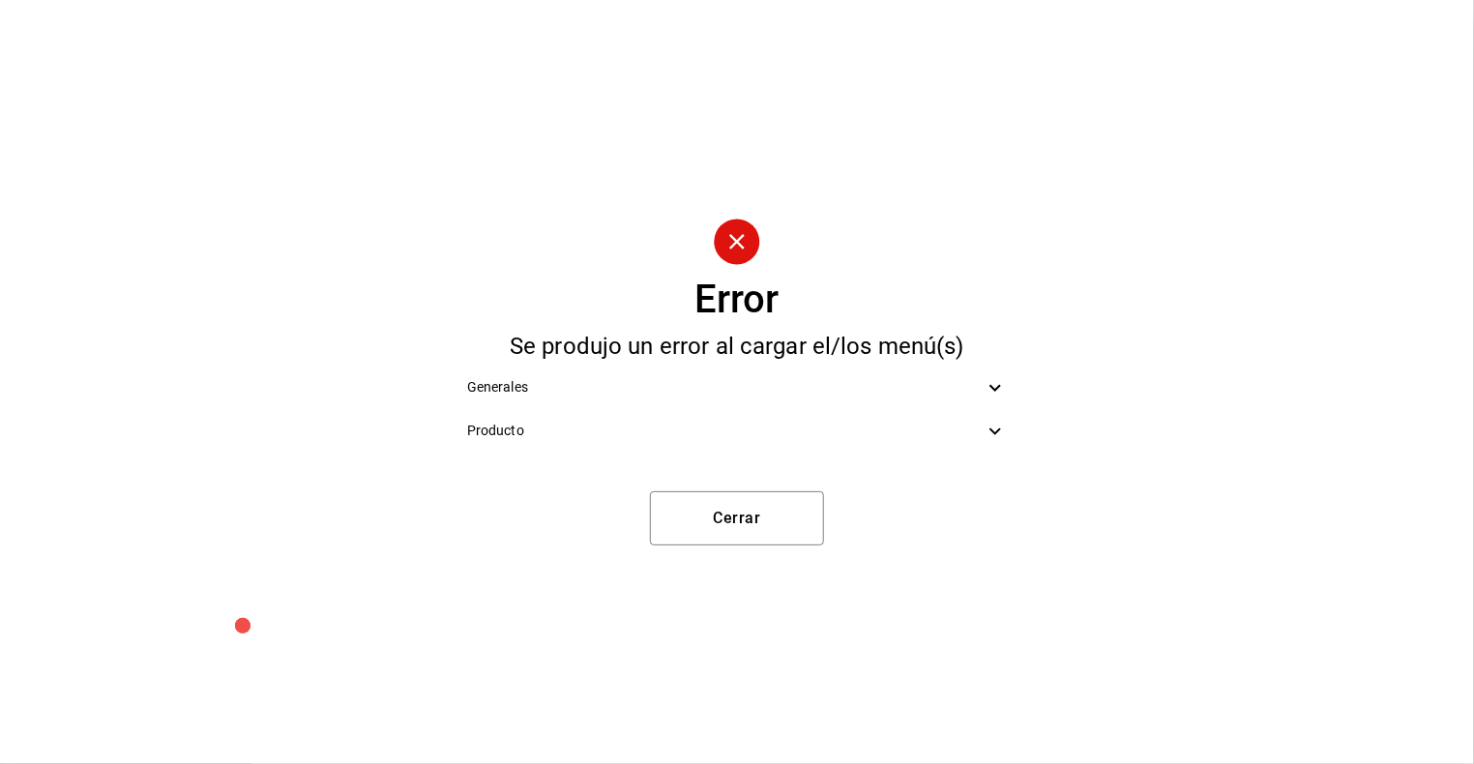
click at [999, 386] on icon at bounding box center [995, 387] width 12 height 7
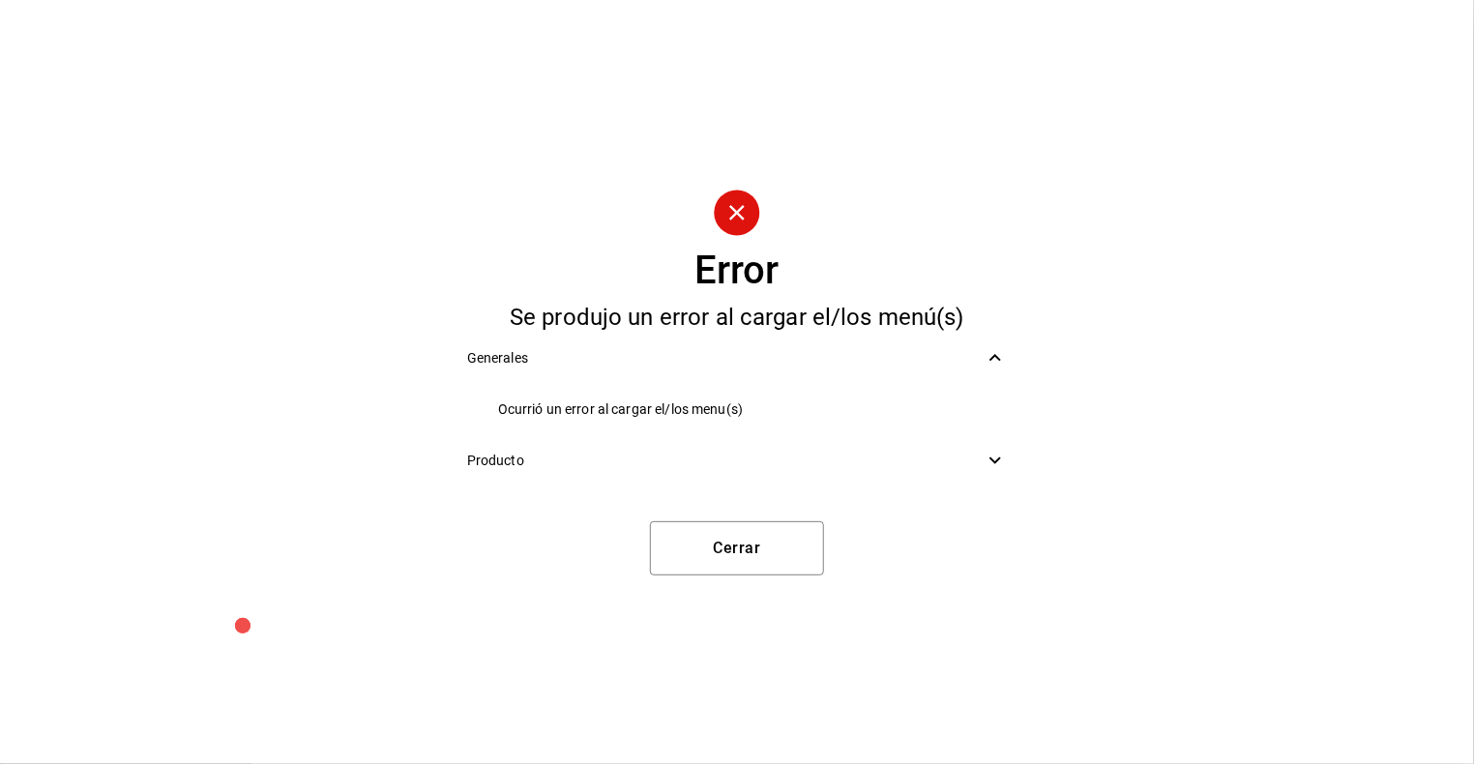
click at [993, 463] on icon at bounding box center [994, 460] width 23 height 23
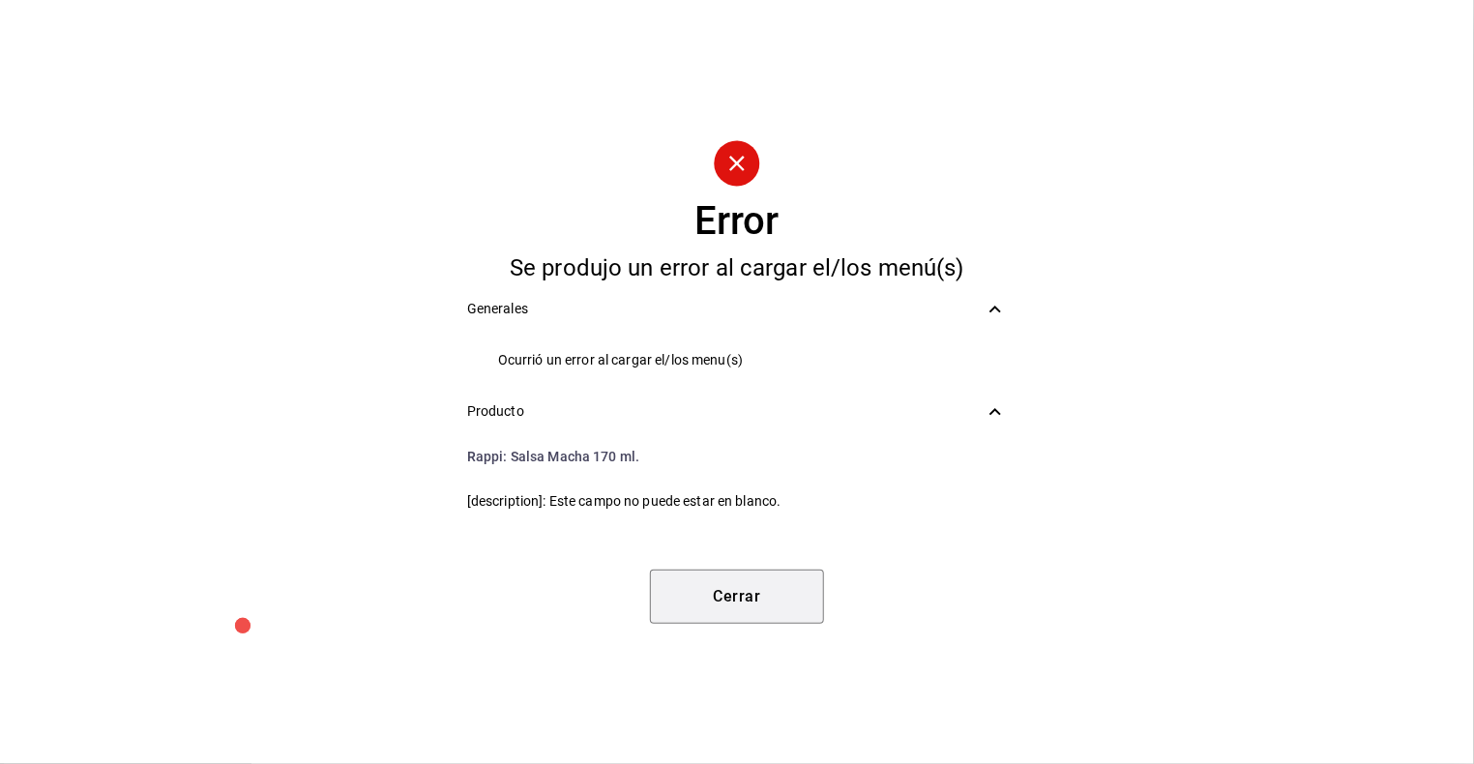
click at [761, 595] on button "Cerrar" at bounding box center [737, 597] width 174 height 54
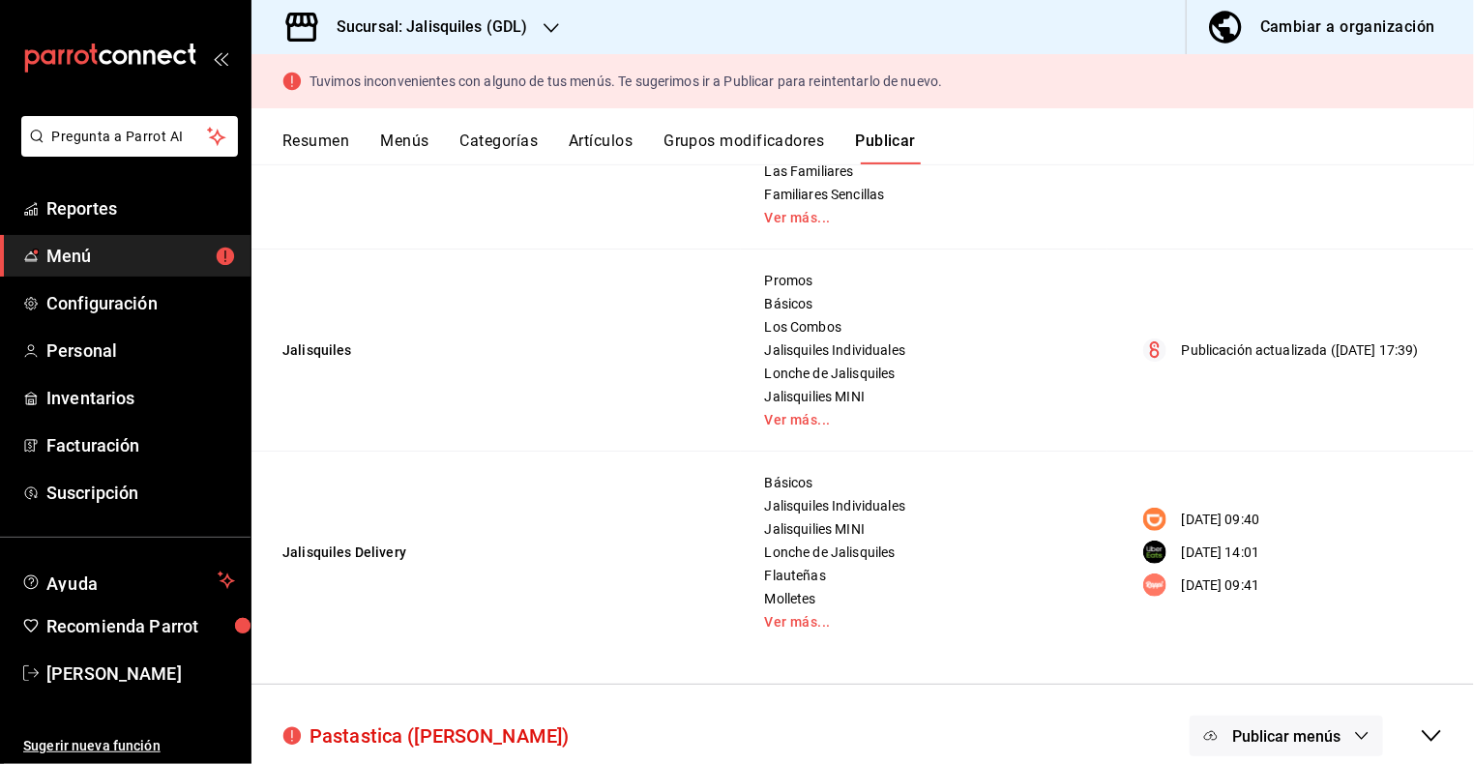
scroll to position [349, 0]
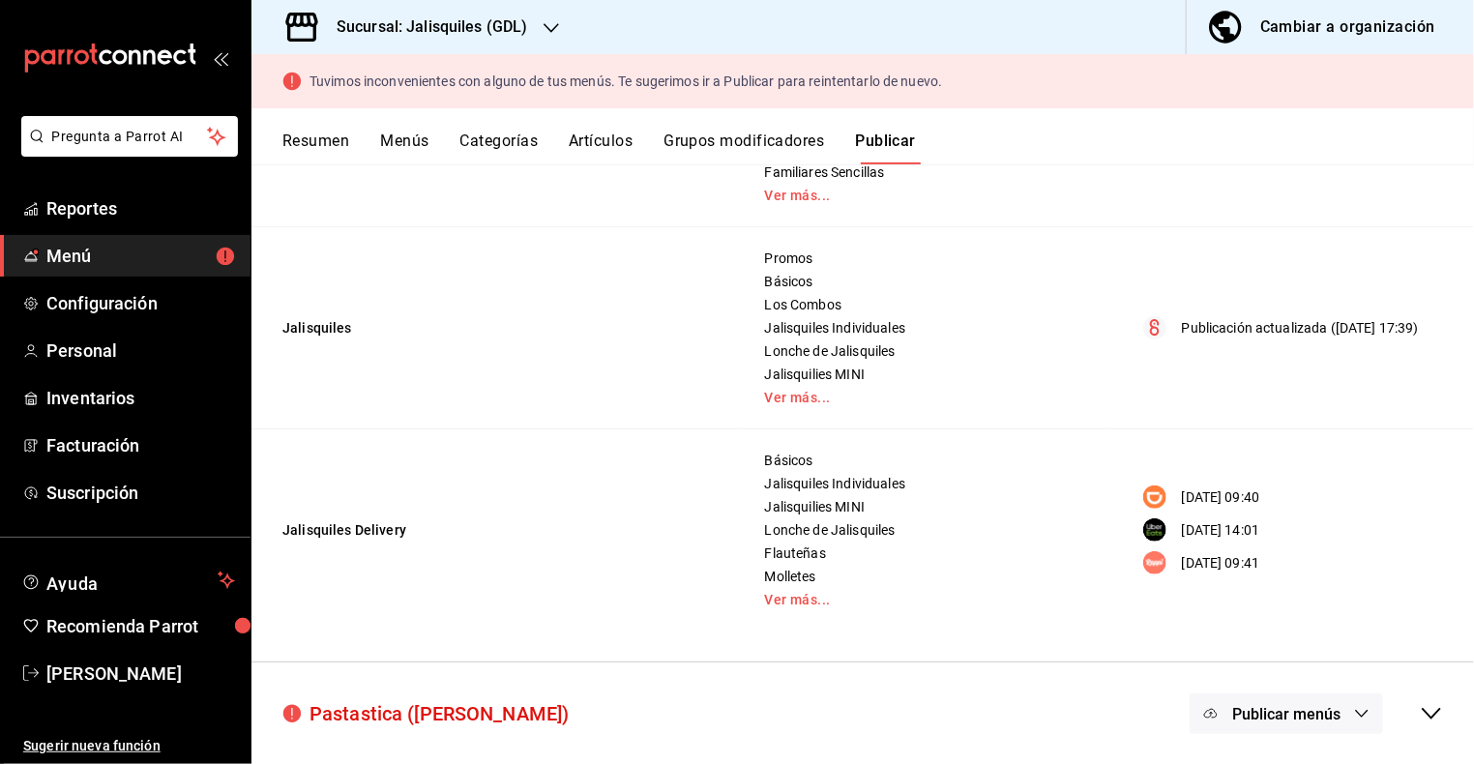
click at [61, 254] on span "Menú" at bounding box center [140, 256] width 189 height 26
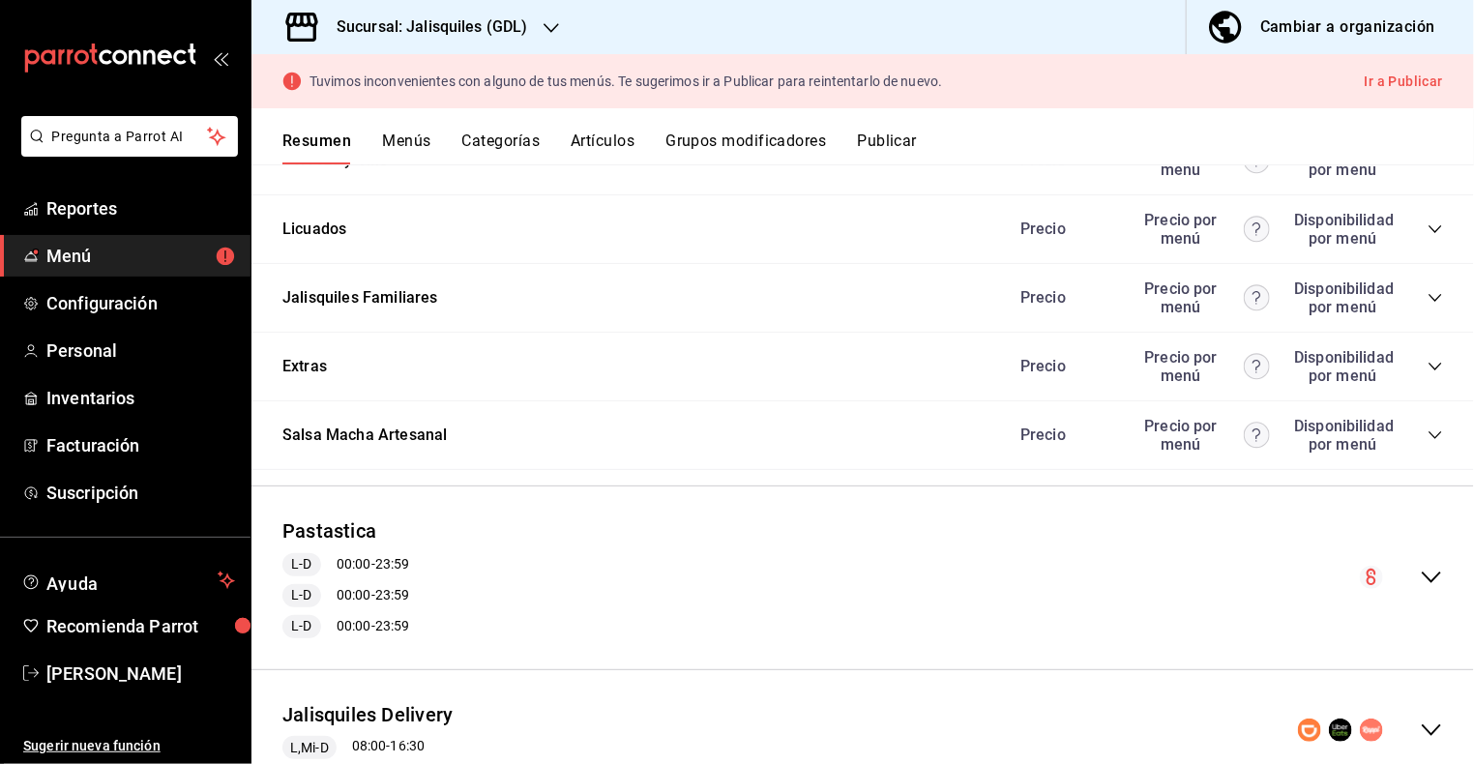
scroll to position [53, 0]
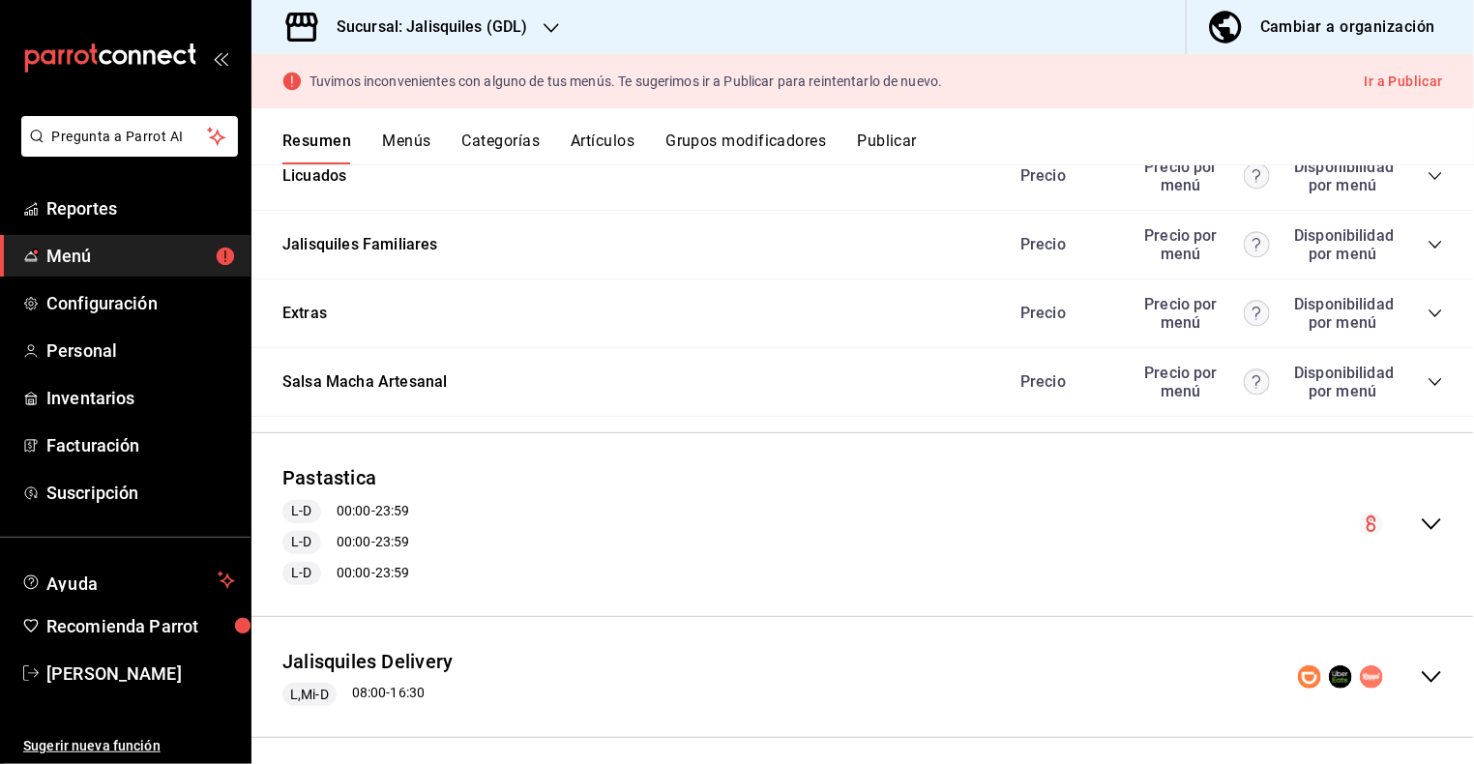
click at [1427, 665] on icon "collapse-menu-row" at bounding box center [1431, 676] width 23 height 23
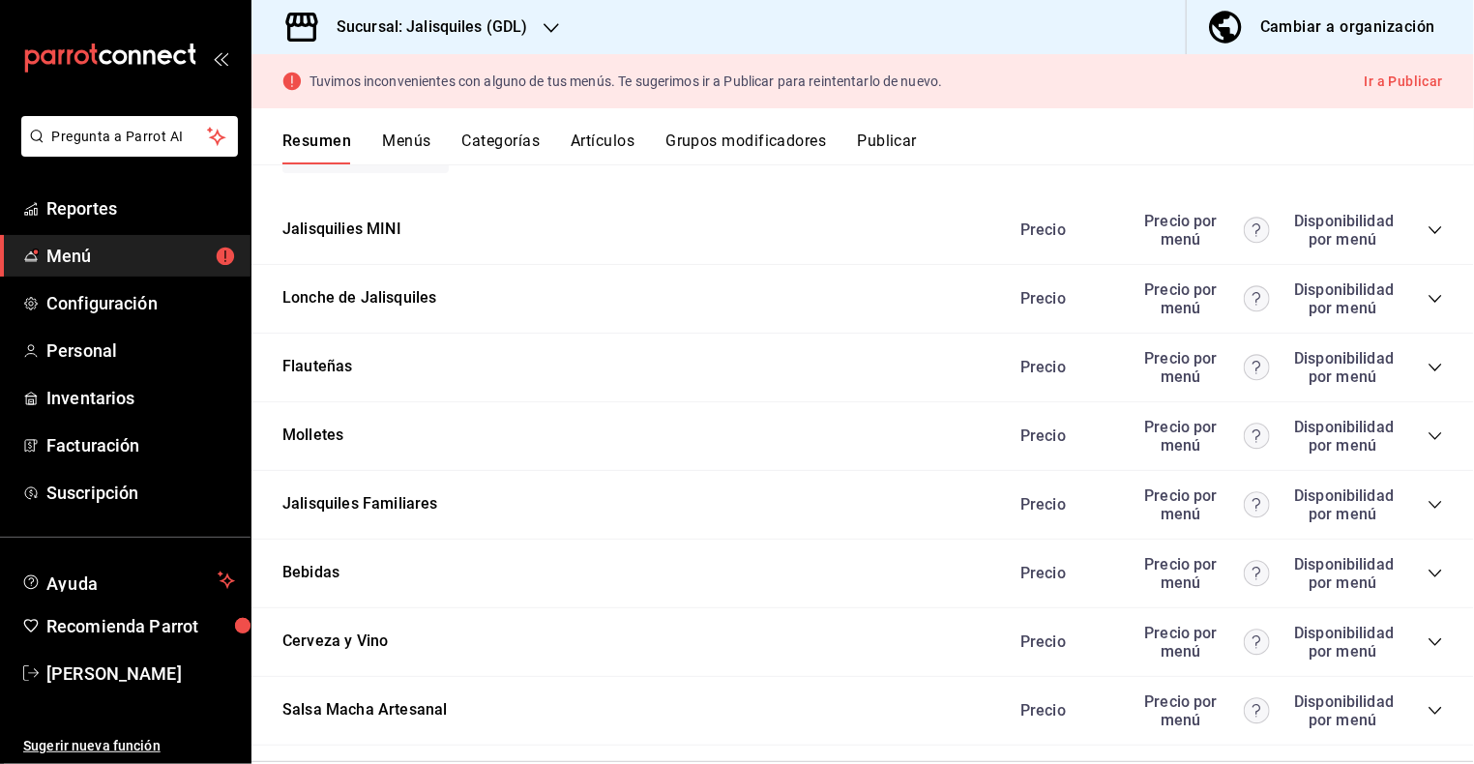
scroll to position [3374, 0]
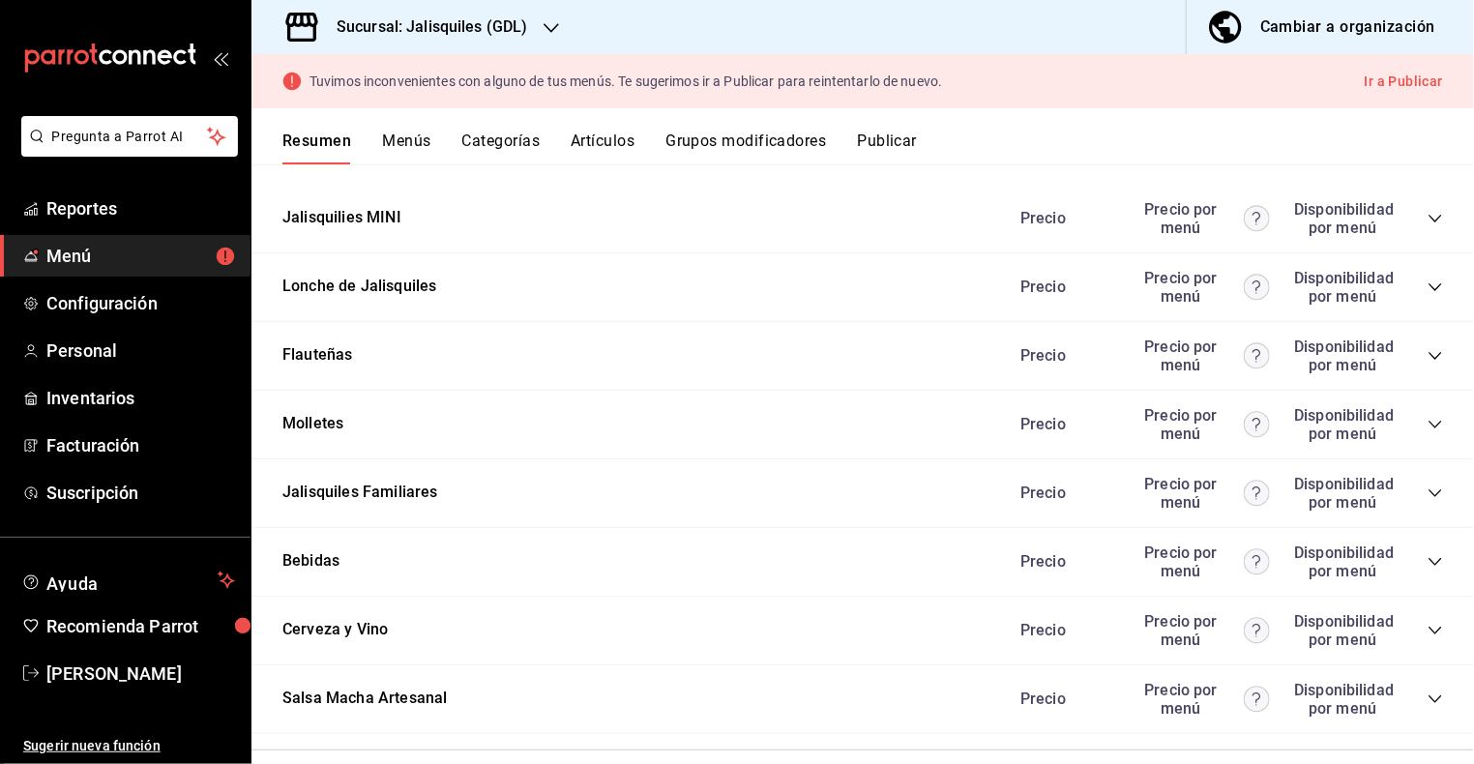
click at [1438, 691] on icon "collapse-category-row" at bounding box center [1434, 698] width 15 height 15
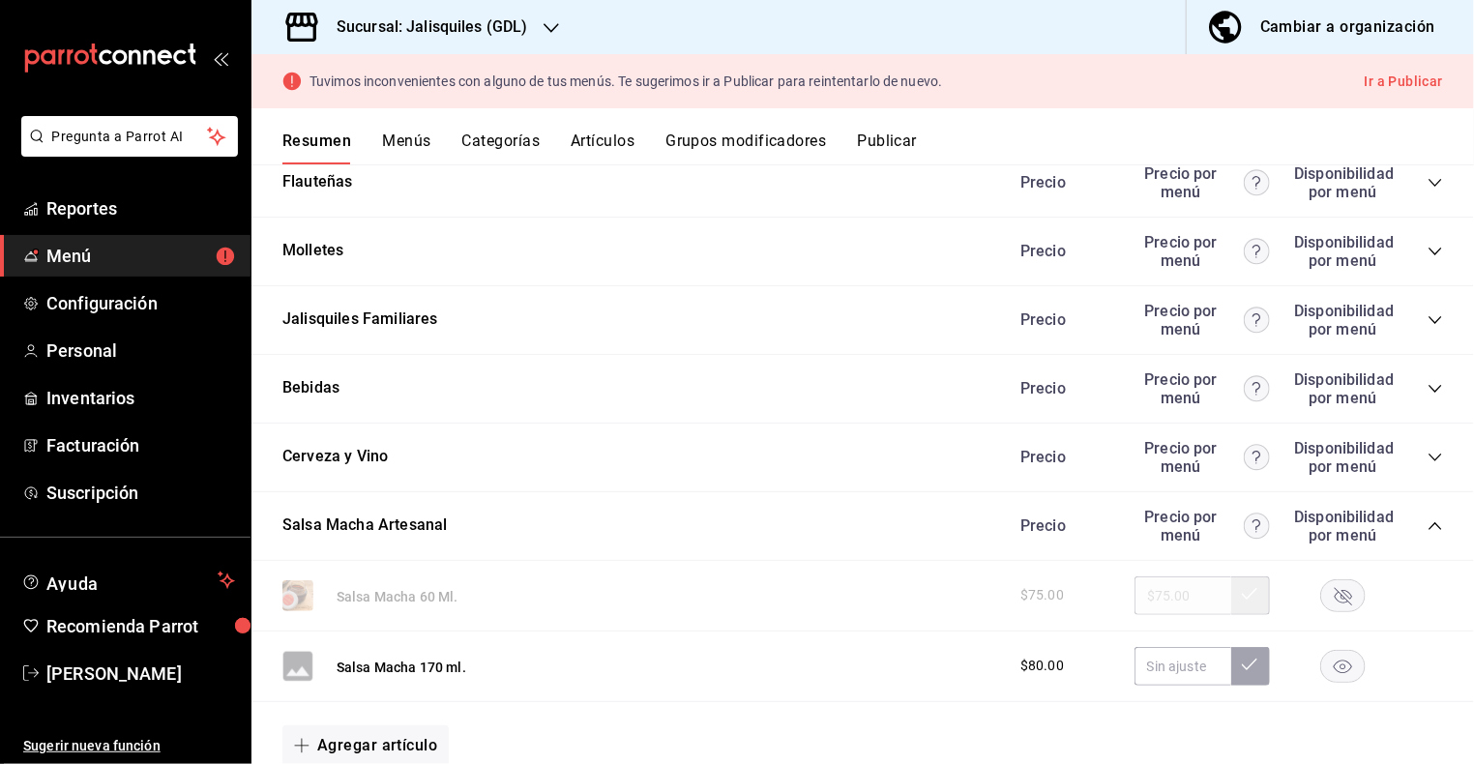
scroll to position [3544, 0]
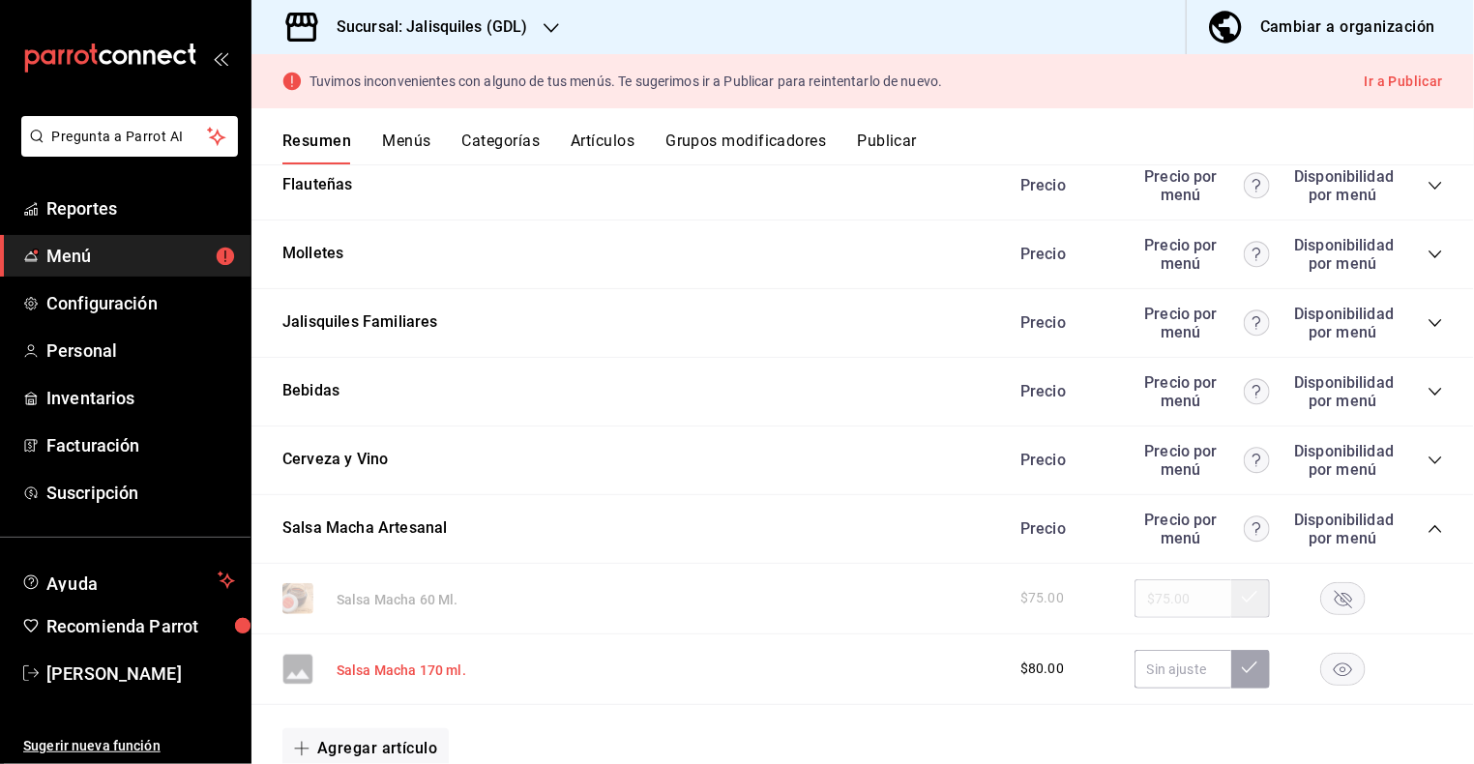
click at [415, 660] on button "Salsa Macha 170 ml." at bounding box center [402, 669] width 130 height 19
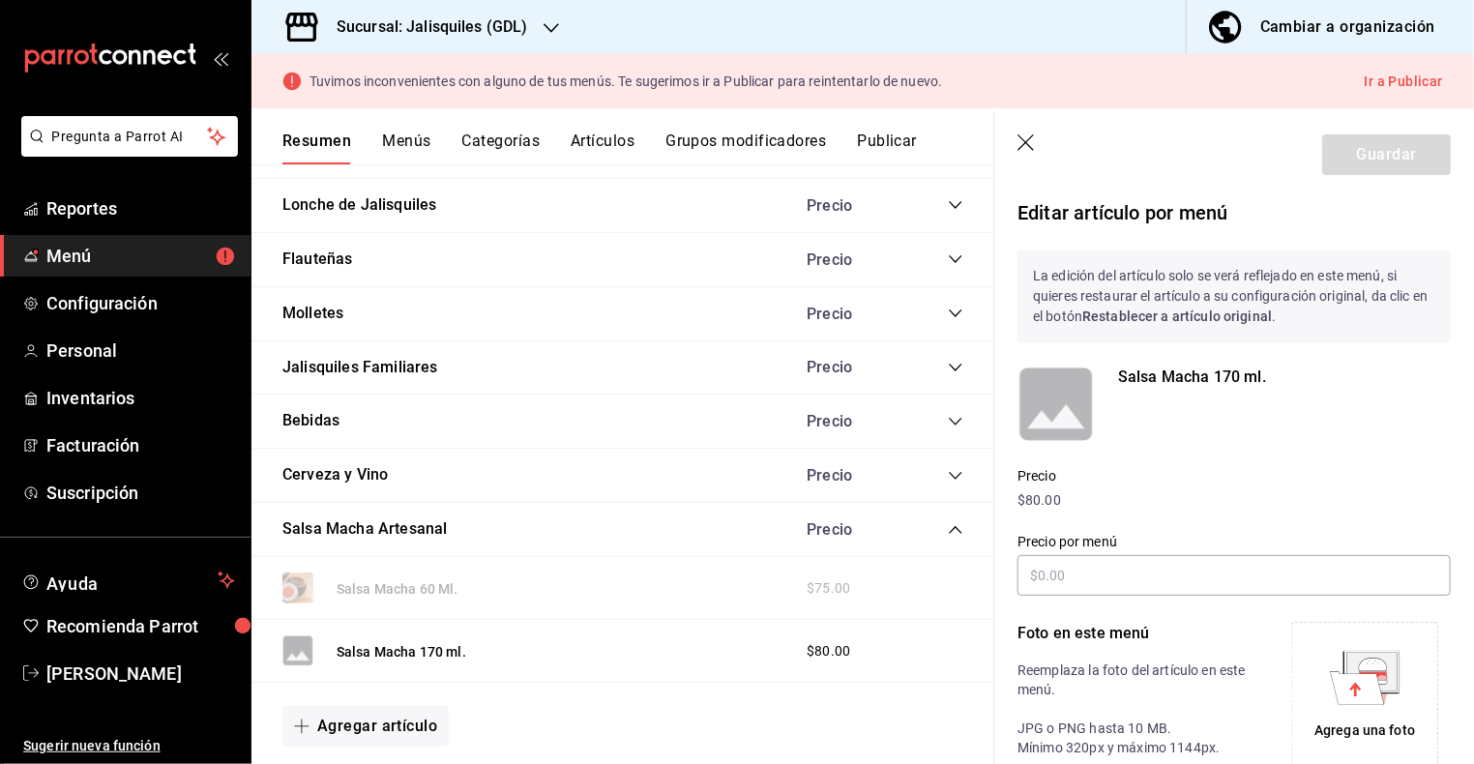
click at [1027, 140] on icon "button" at bounding box center [1026, 143] width 19 height 19
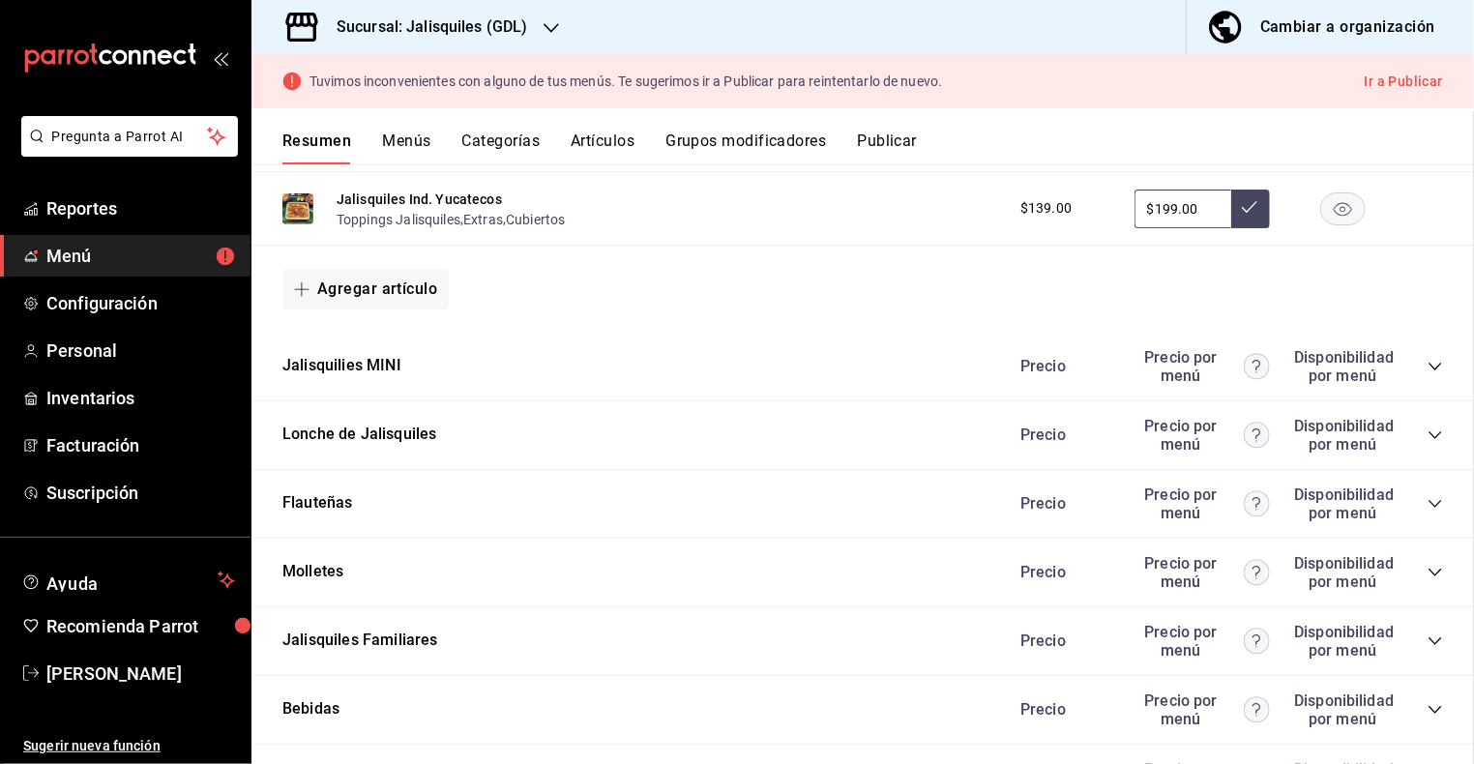
scroll to position [3601, 0]
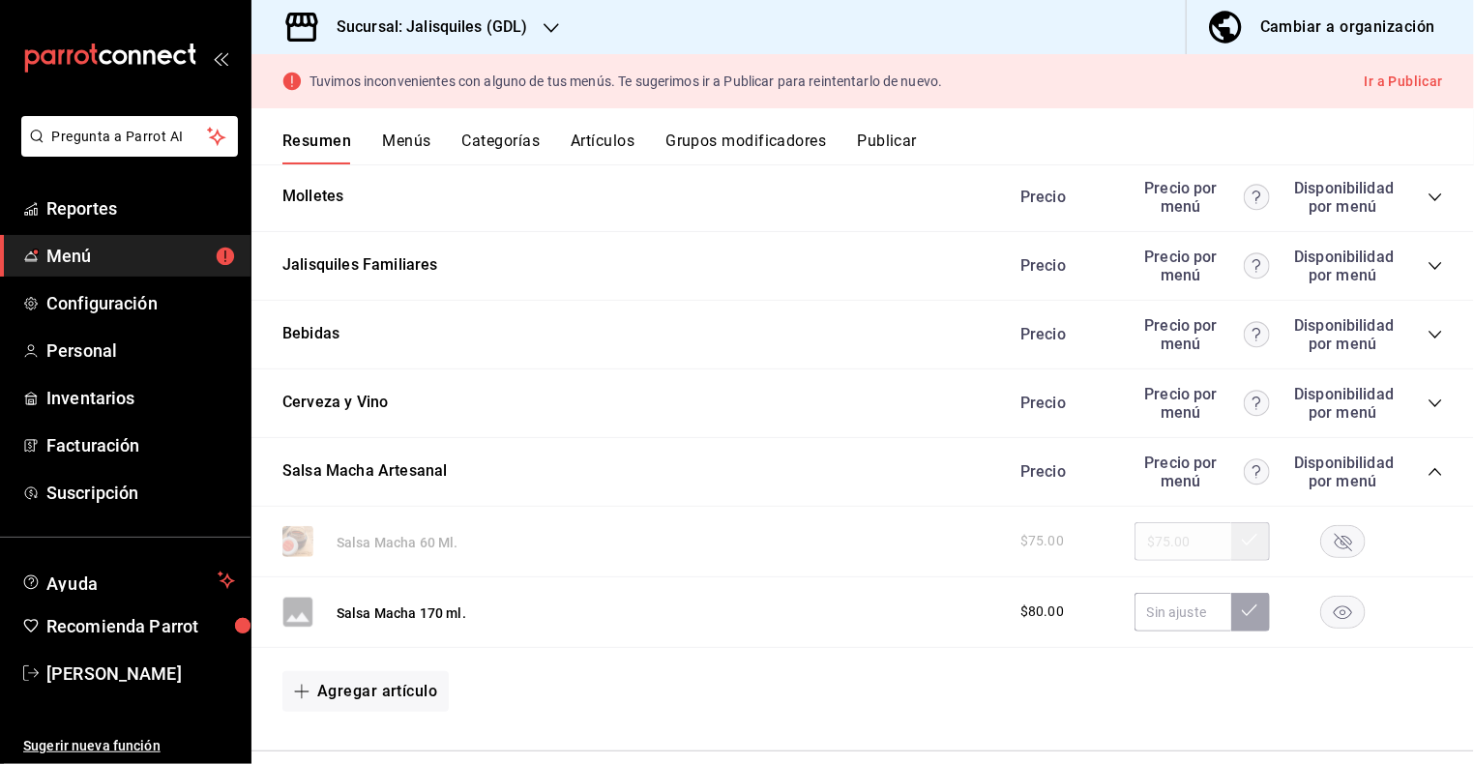
click at [1345, 596] on rect "button" at bounding box center [1343, 612] width 44 height 32
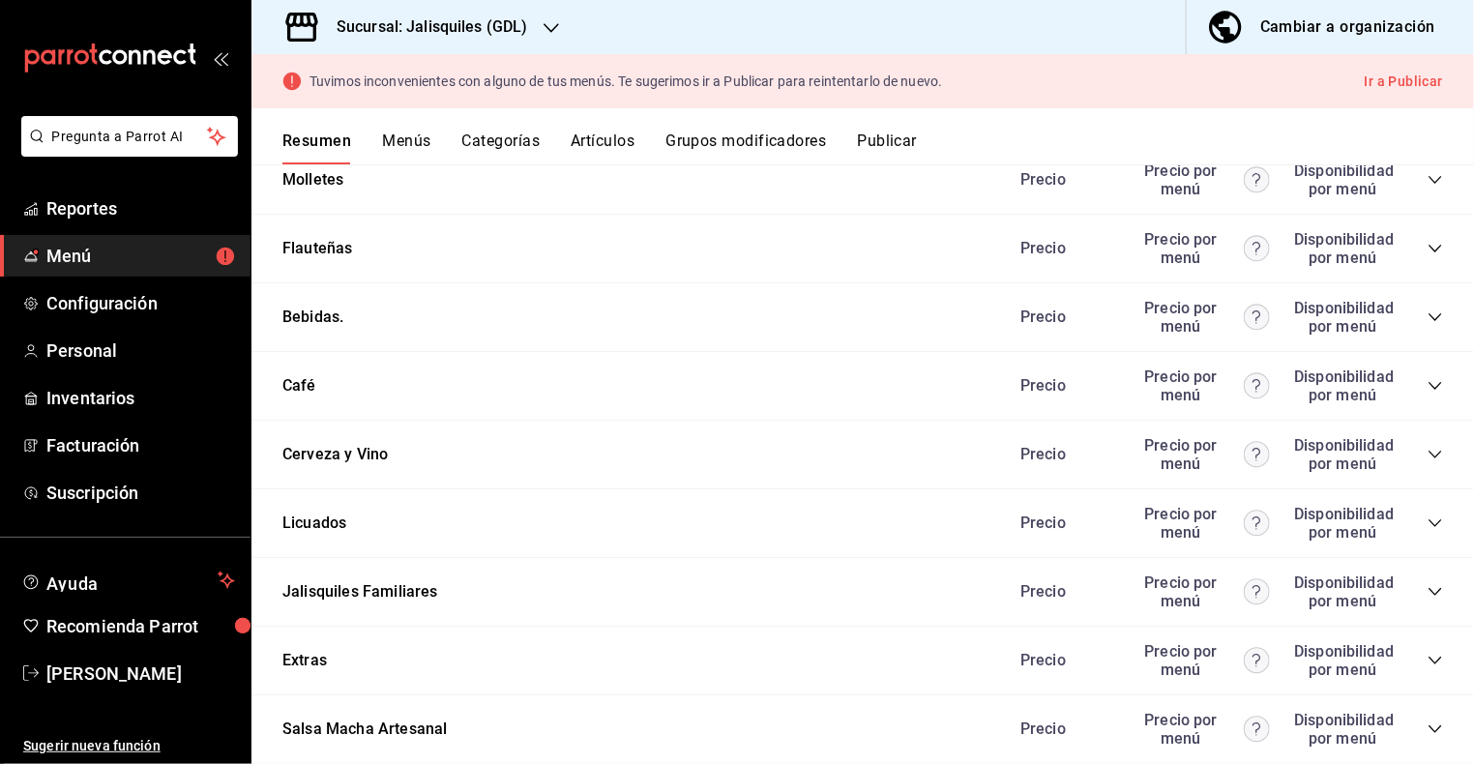
scroll to position [1107, 0]
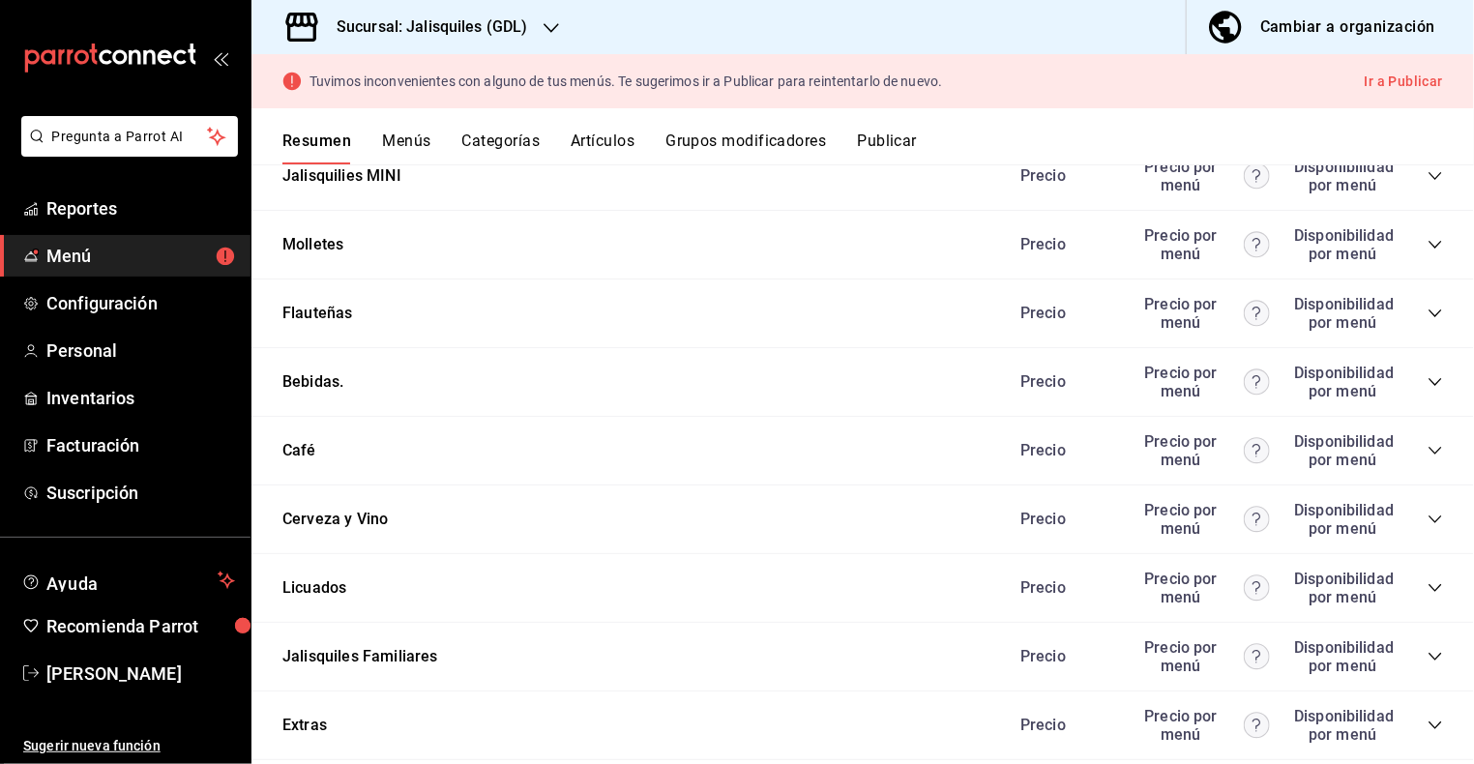
click at [875, 141] on button "Publicar" at bounding box center [887, 148] width 60 height 33
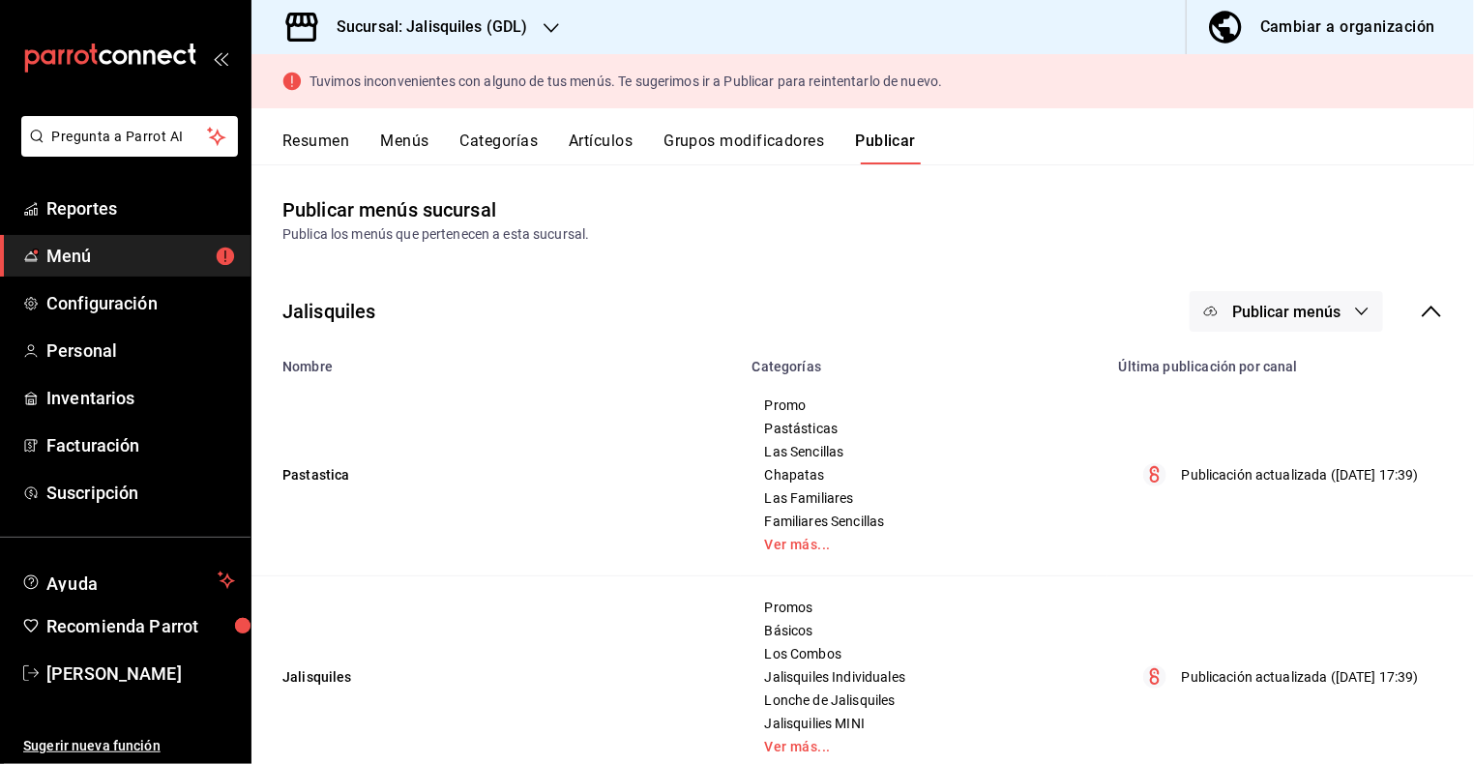
click at [1342, 311] on button "Publicar menús" at bounding box center [1285, 311] width 193 height 41
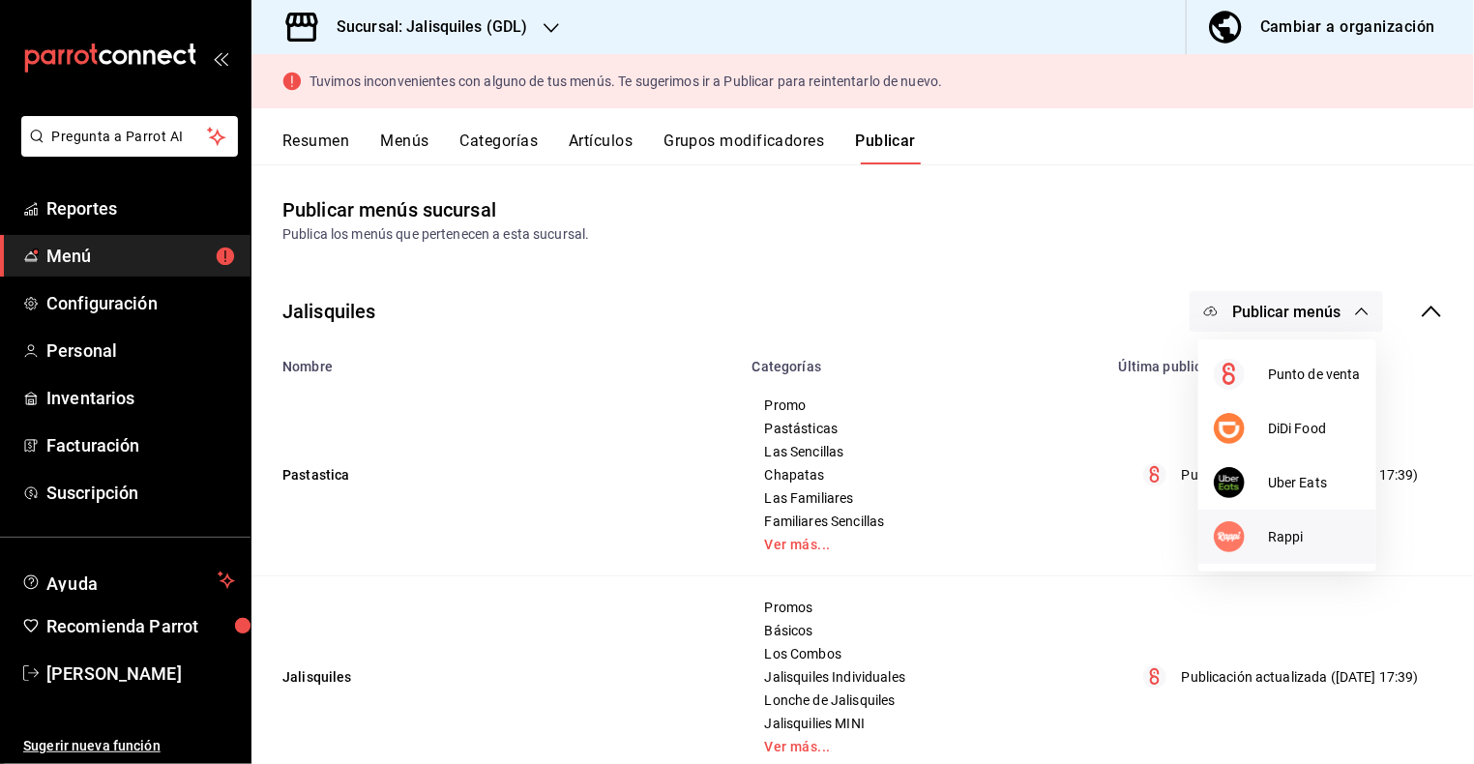
click at [1284, 538] on span "Rappi" at bounding box center [1314, 537] width 93 height 20
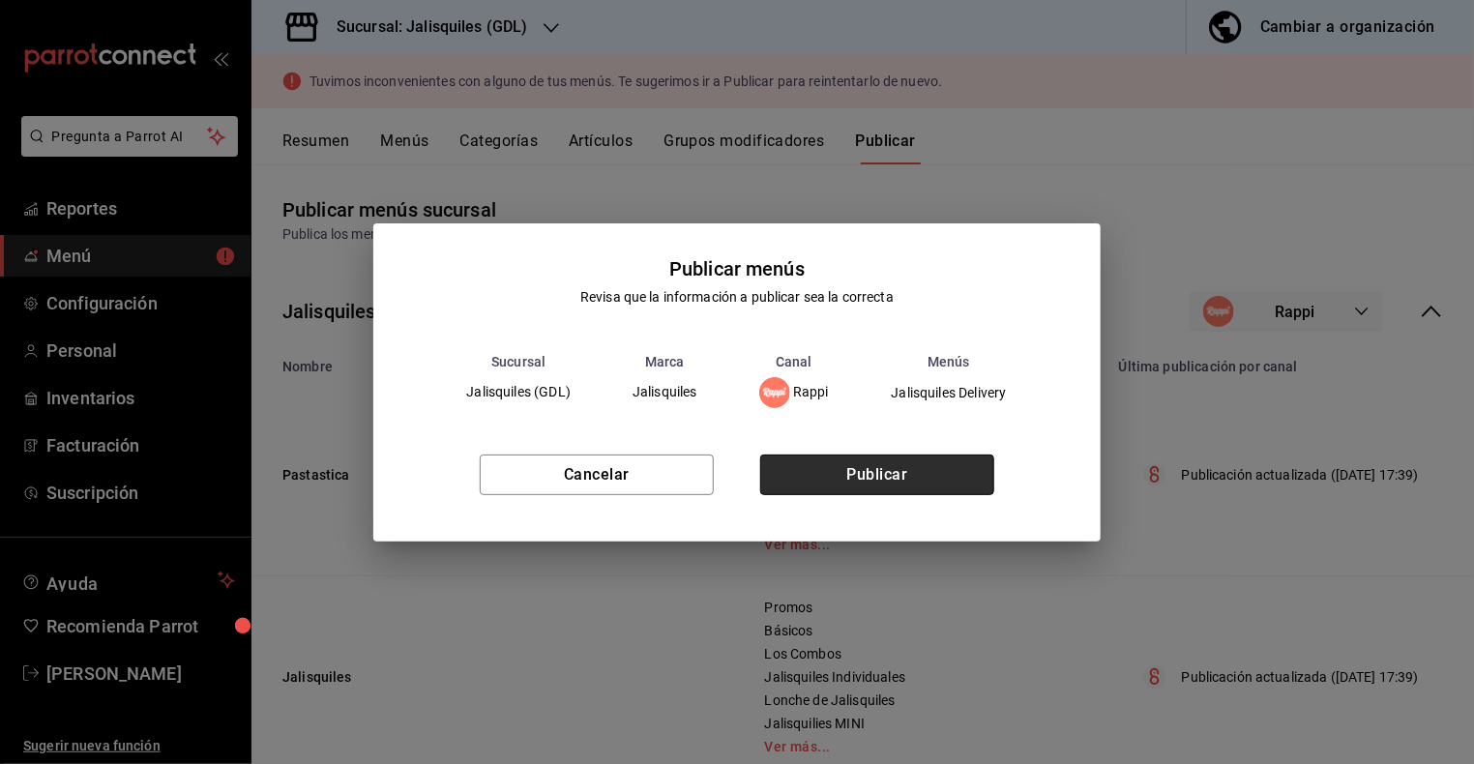
click at [887, 469] on button "Publicar" at bounding box center [877, 475] width 234 height 41
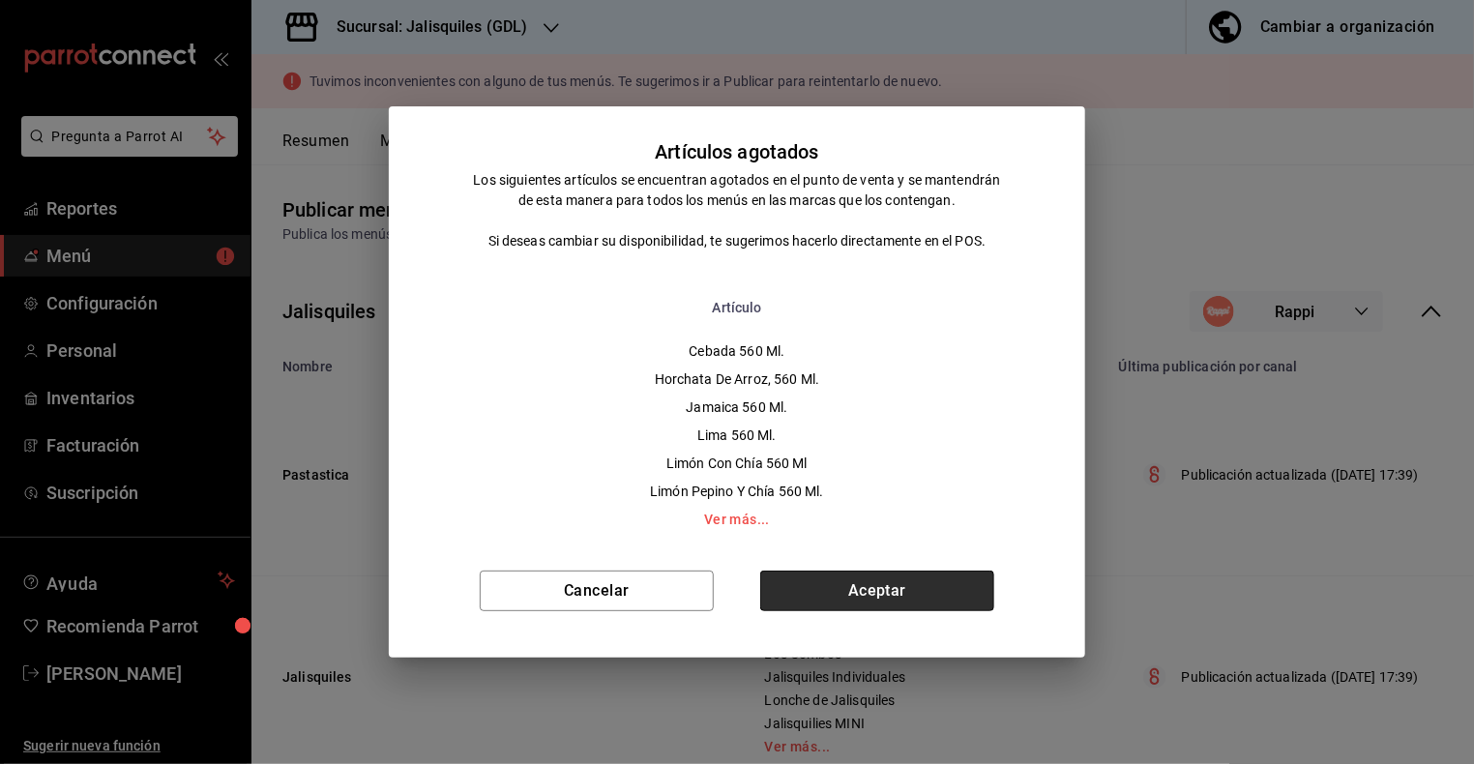
click at [910, 596] on button "Aceptar" at bounding box center [877, 591] width 234 height 41
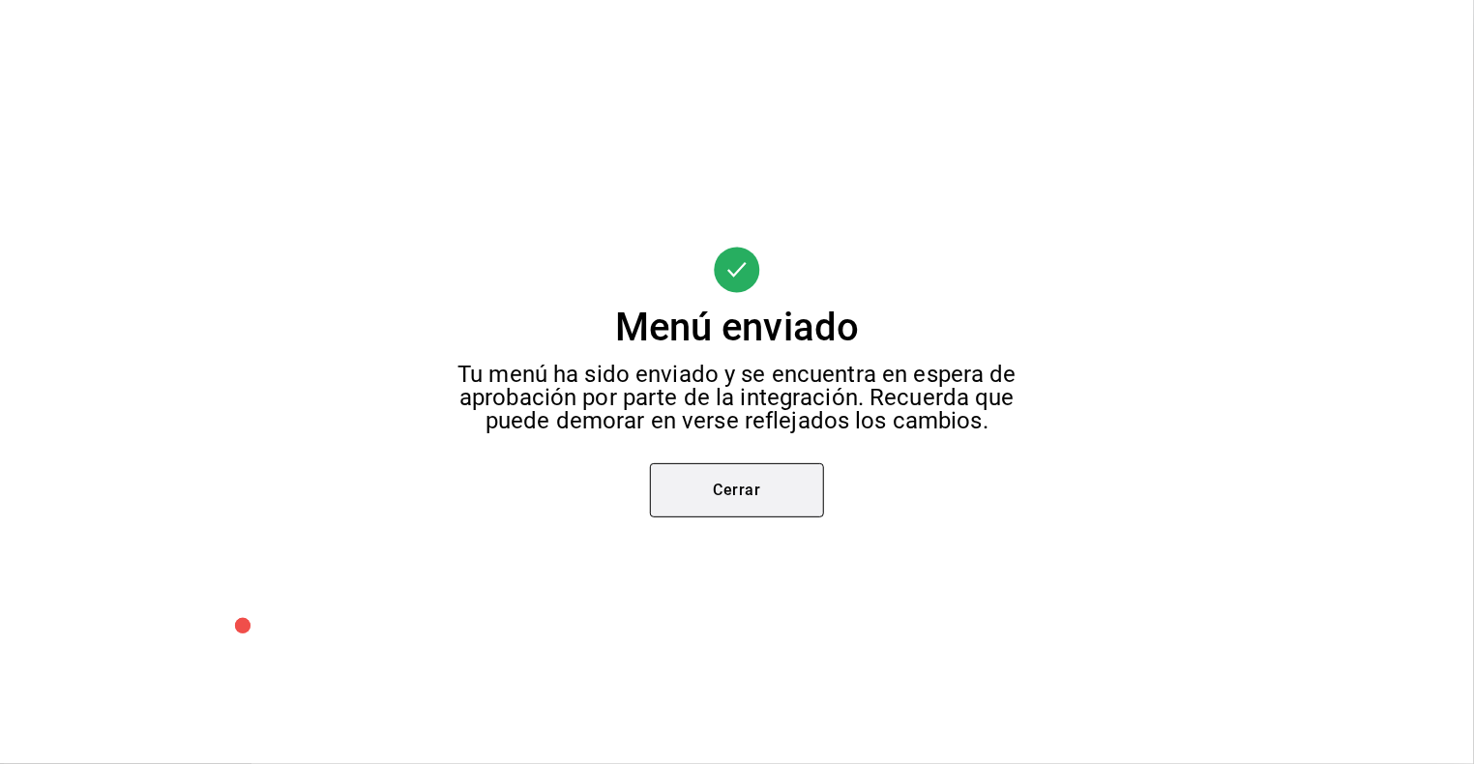
click at [773, 486] on button "Cerrar" at bounding box center [737, 490] width 174 height 54
